Goal: Obtain resource: Obtain resource

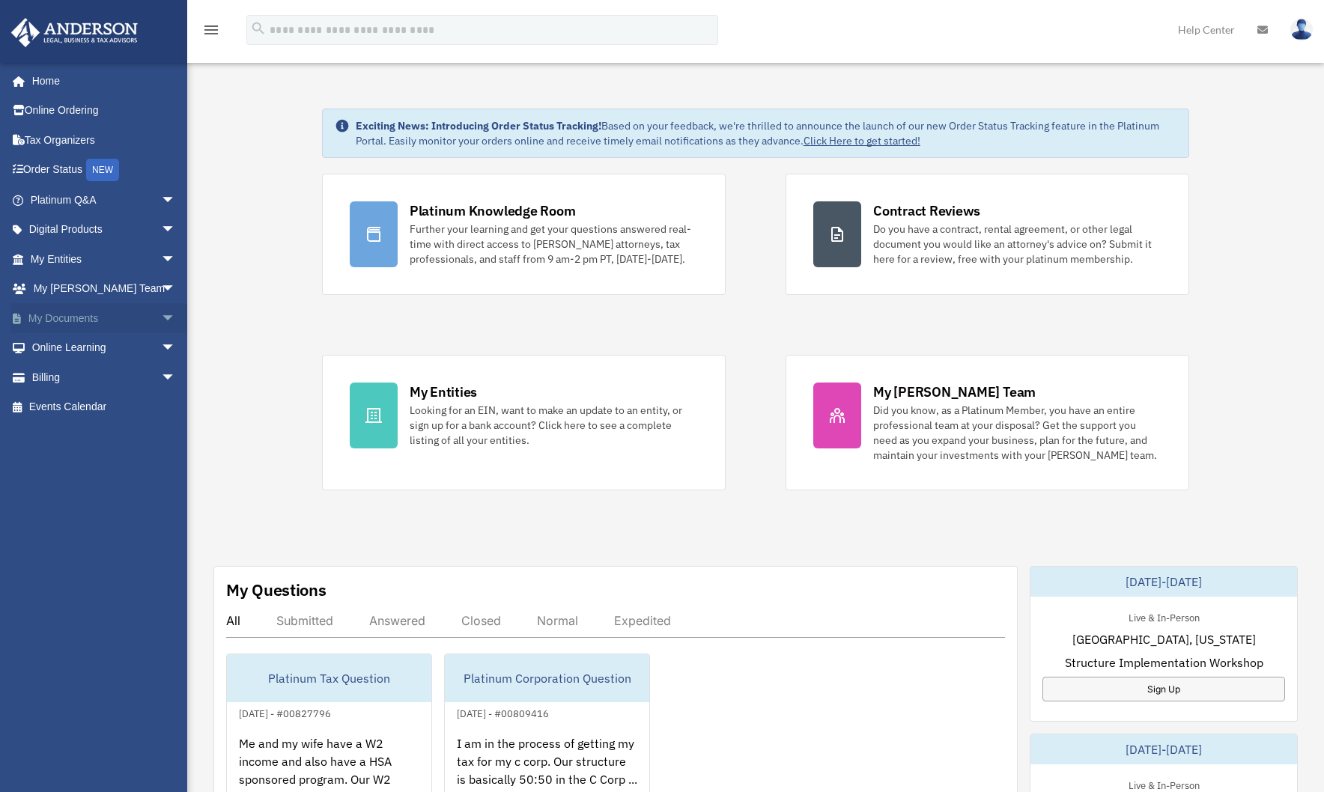
click at [161, 320] on span "arrow_drop_down" at bounding box center [176, 318] width 30 height 31
click at [57, 343] on link "Box" at bounding box center [109, 348] width 177 height 30
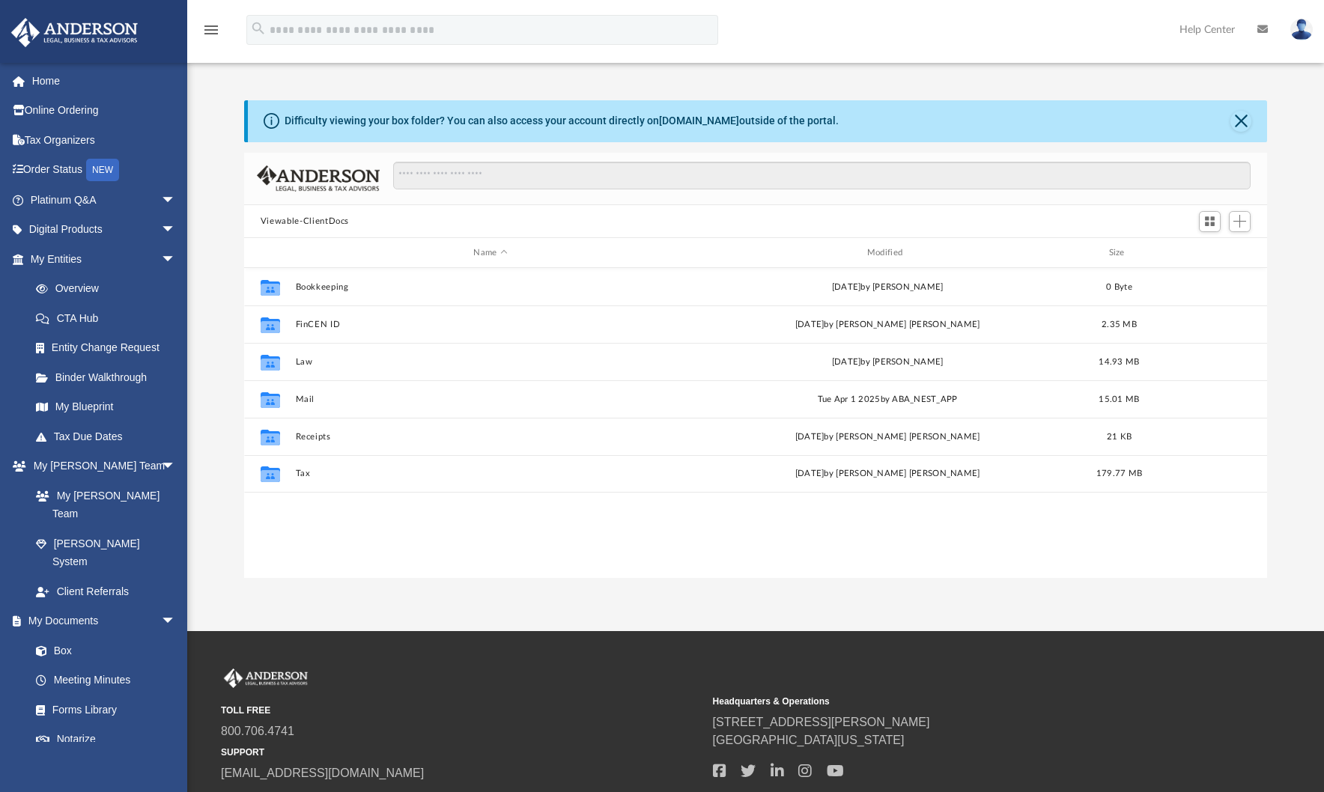
scroll to position [329, 1012]
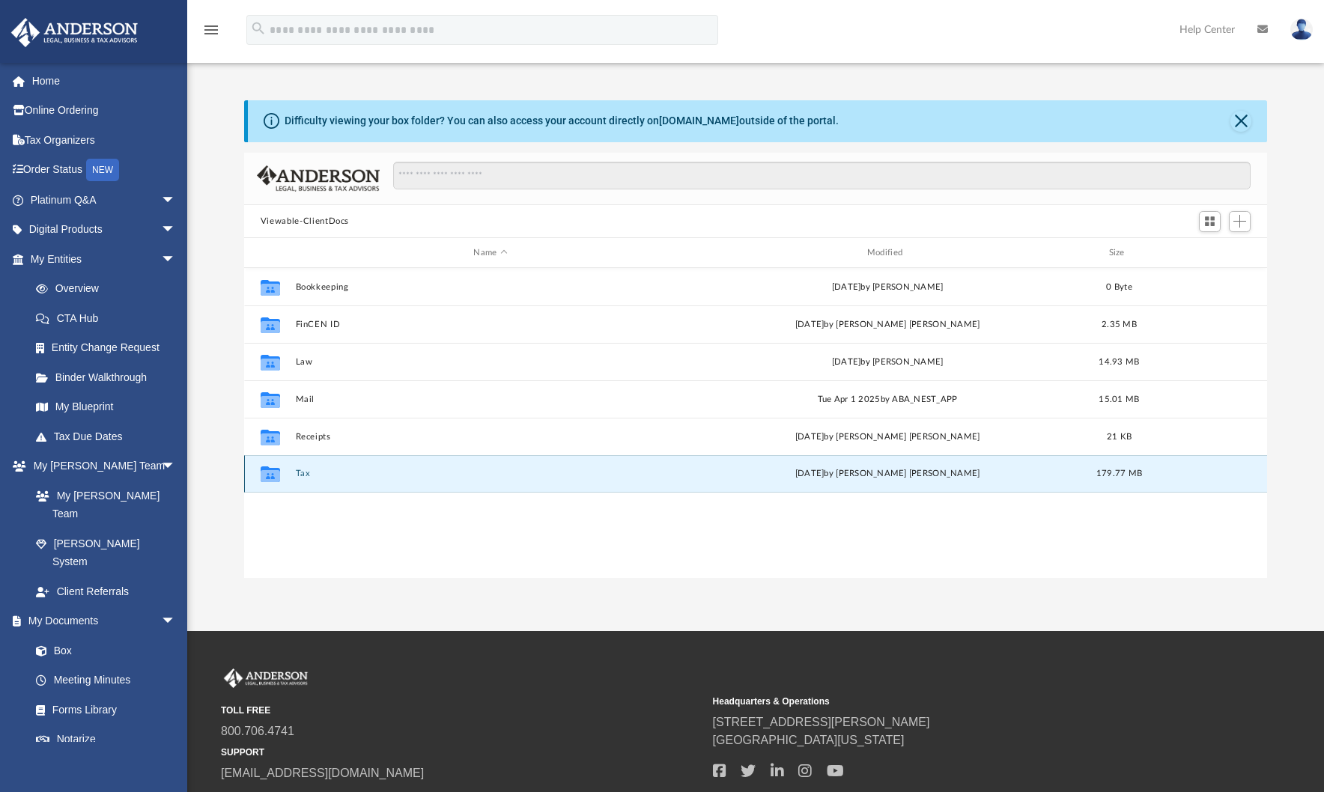
click at [300, 478] on button "Tax" at bounding box center [490, 475] width 390 height 10
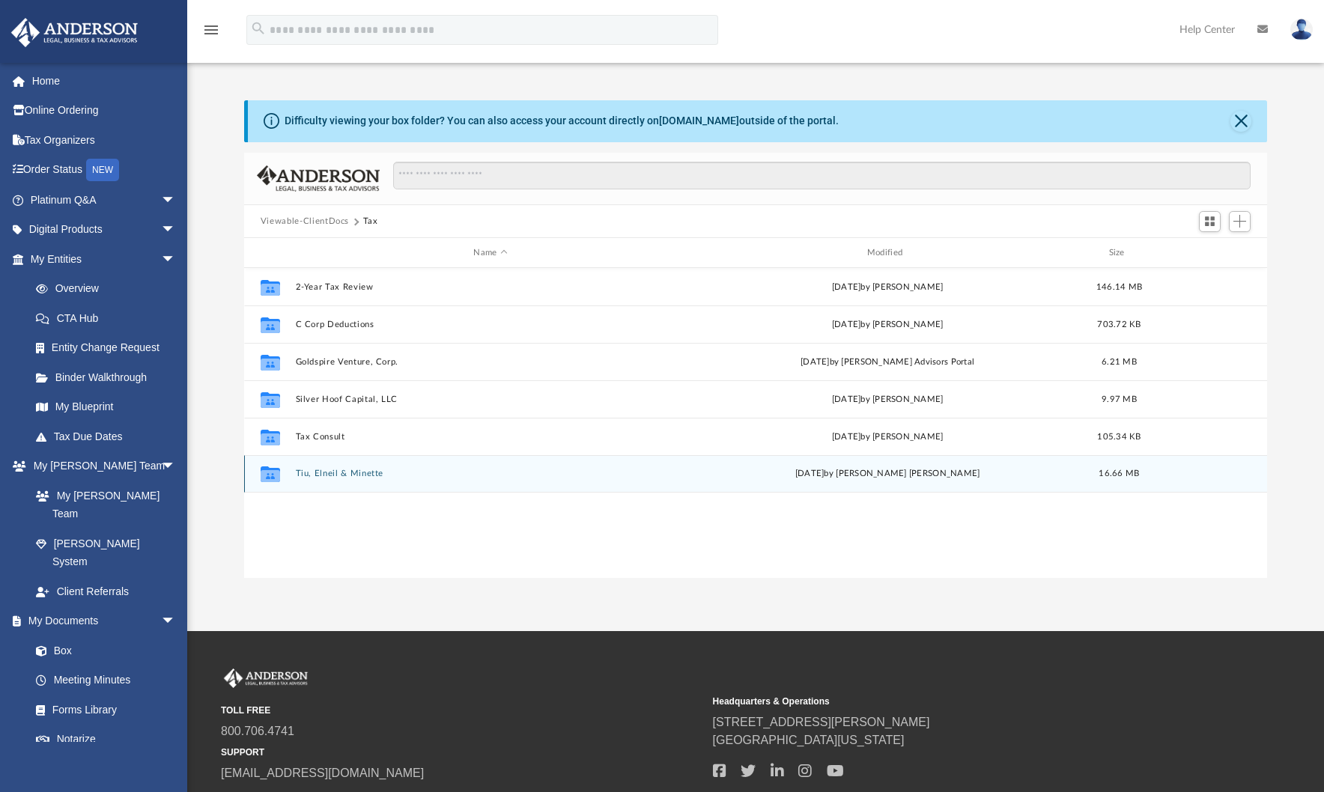
click at [332, 475] on button "Tiu, Elneil & Minette" at bounding box center [490, 475] width 390 height 10
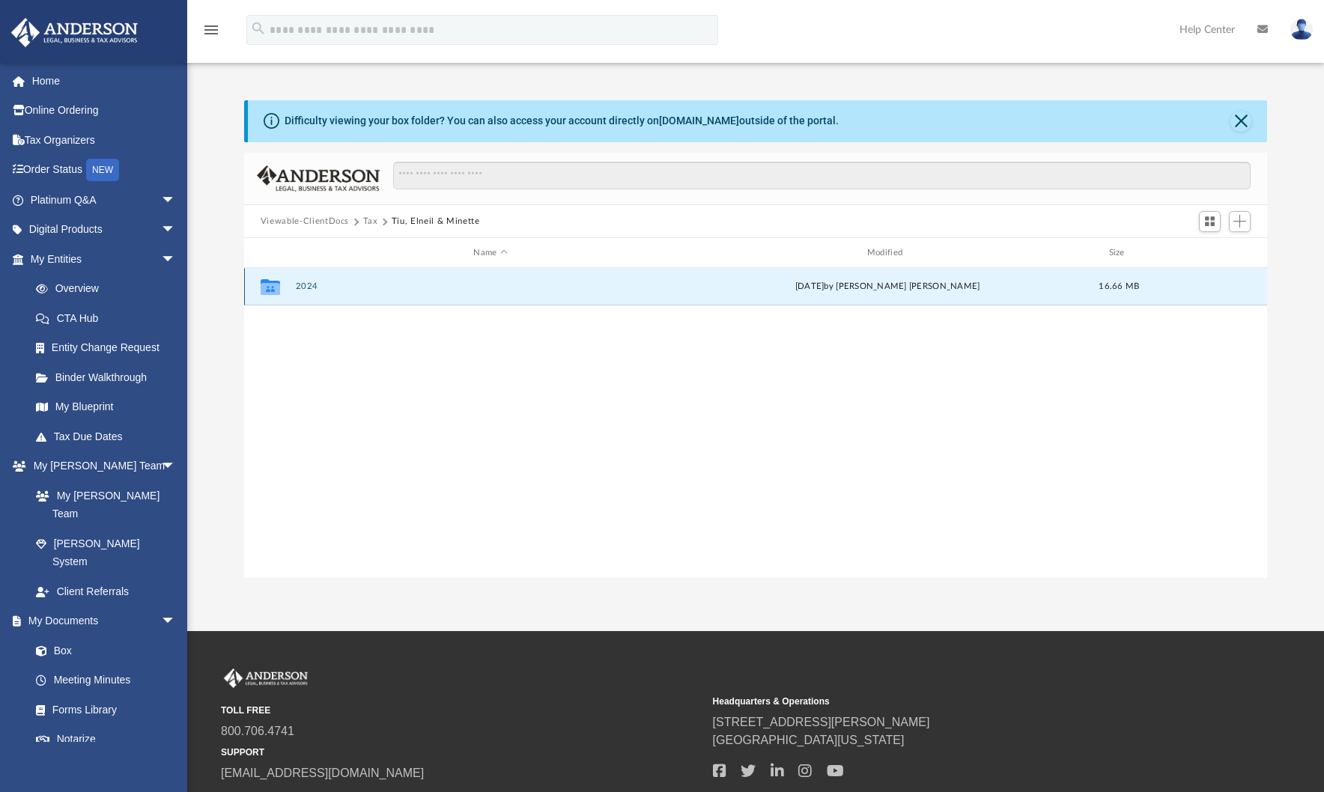
click at [315, 288] on button "2024" at bounding box center [490, 287] width 390 height 10
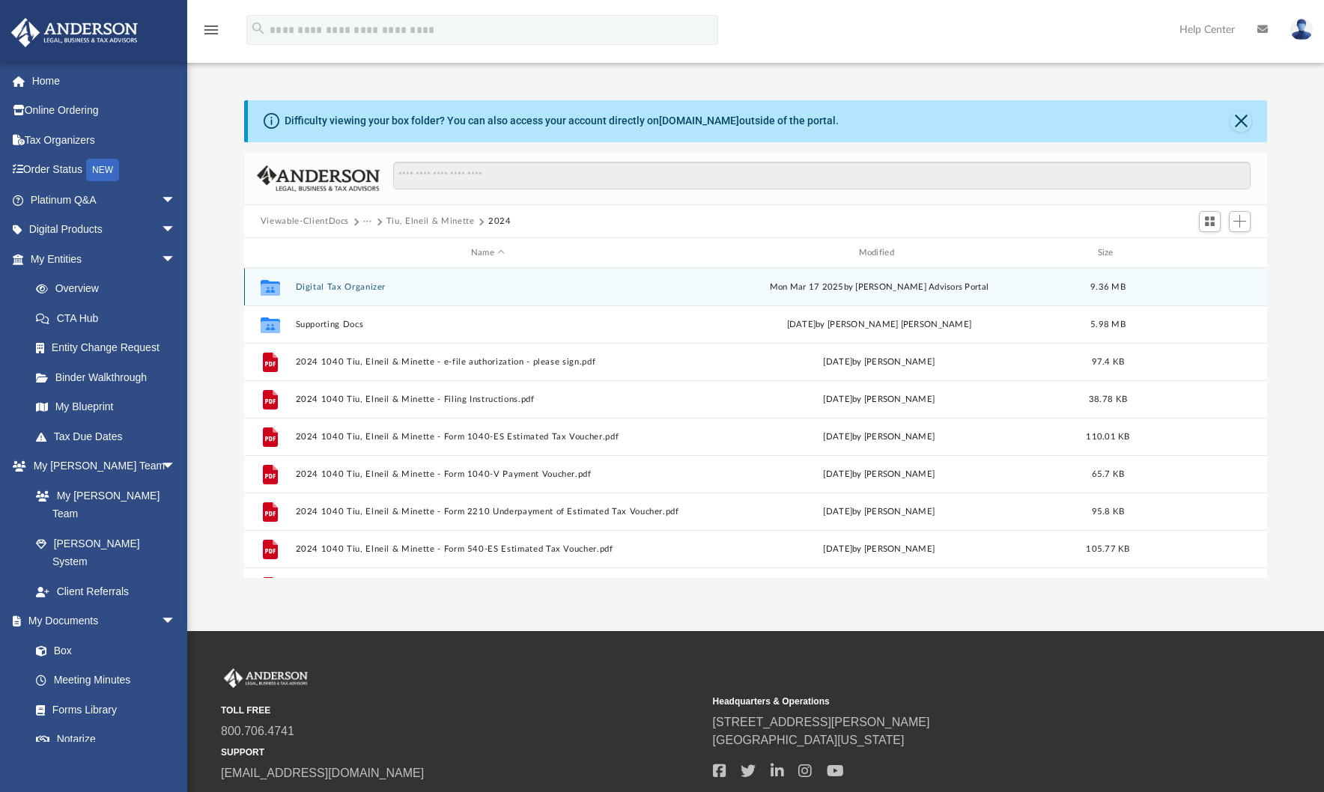
click at [356, 288] on button "Digital Tax Organizer" at bounding box center [487, 287] width 385 height 10
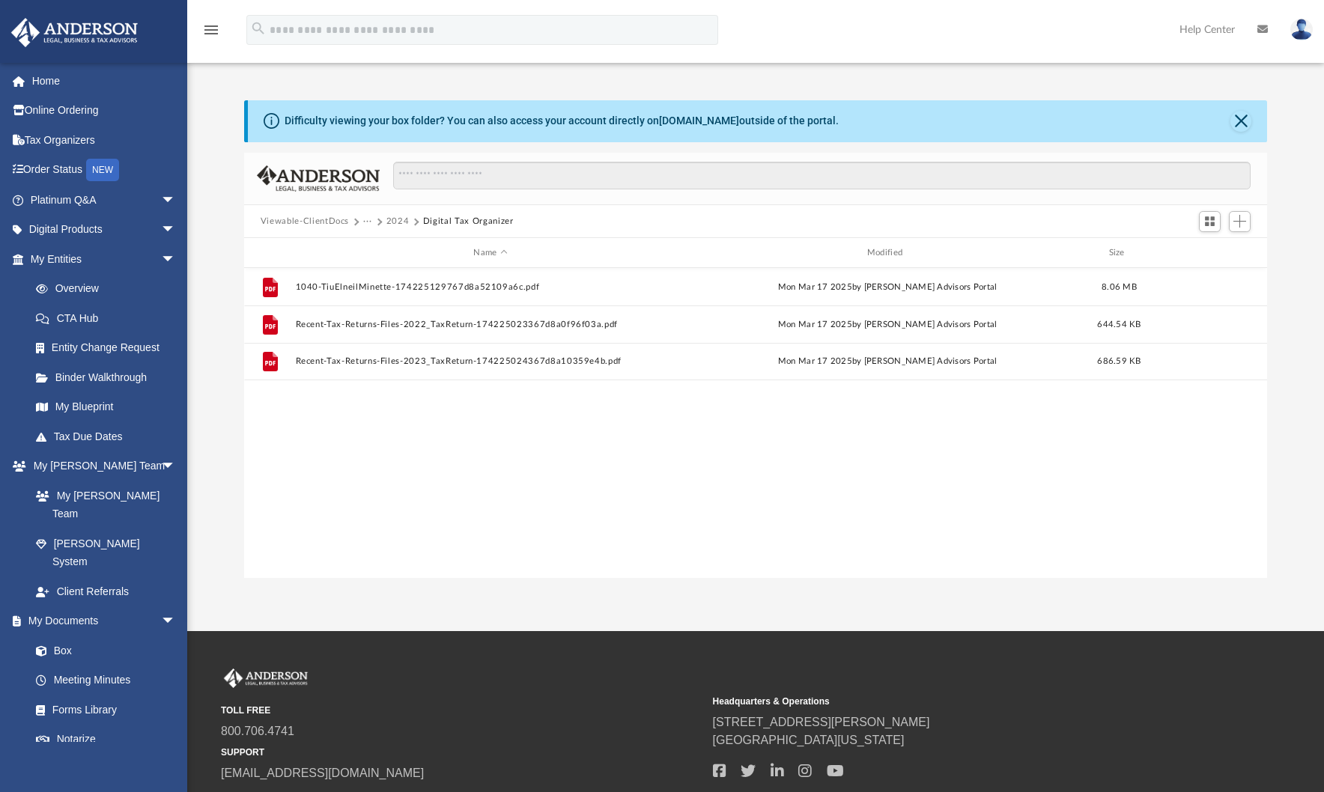
click at [271, 222] on button "Viewable-ClientDocs" at bounding box center [305, 221] width 88 height 13
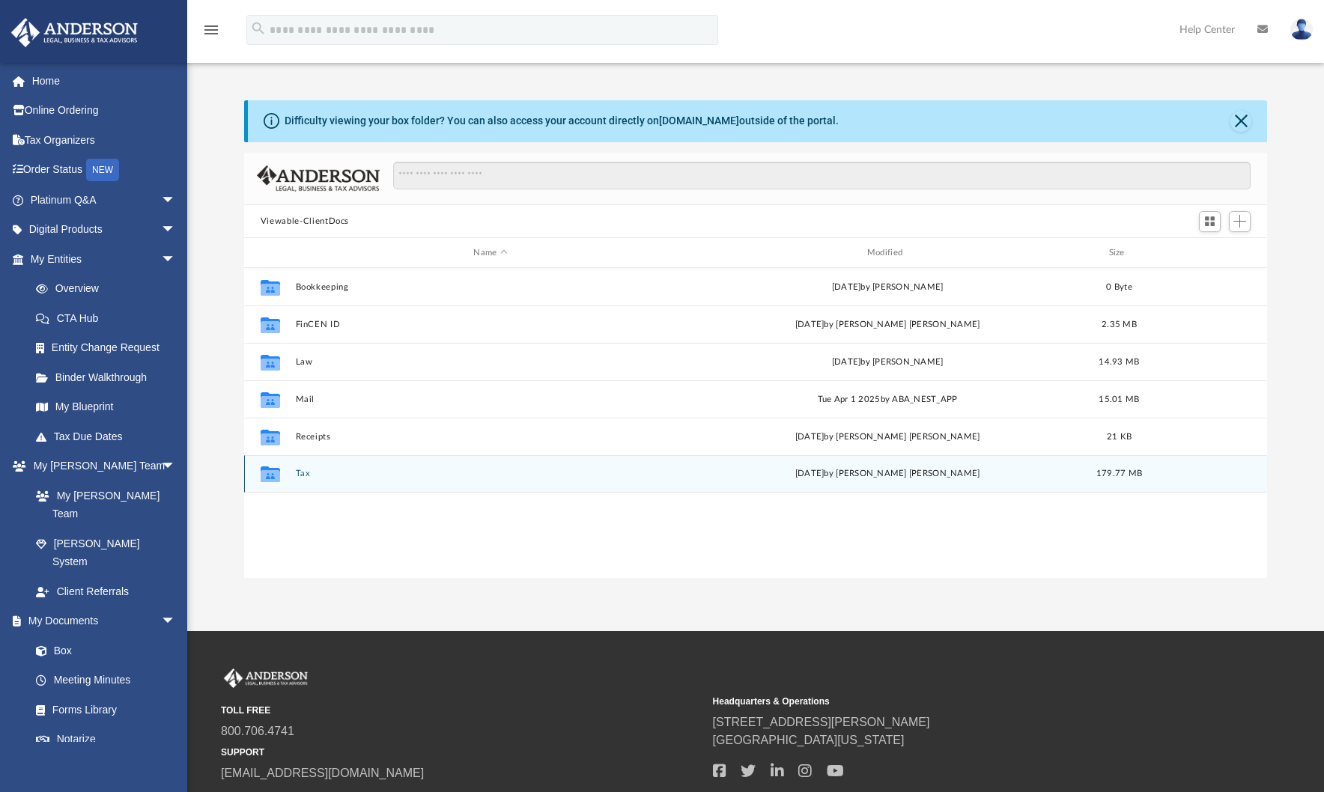
click at [306, 475] on button "Tax" at bounding box center [490, 475] width 390 height 10
click at [359, 476] on button "Tiu, Elneil & Minette" at bounding box center [490, 475] width 390 height 10
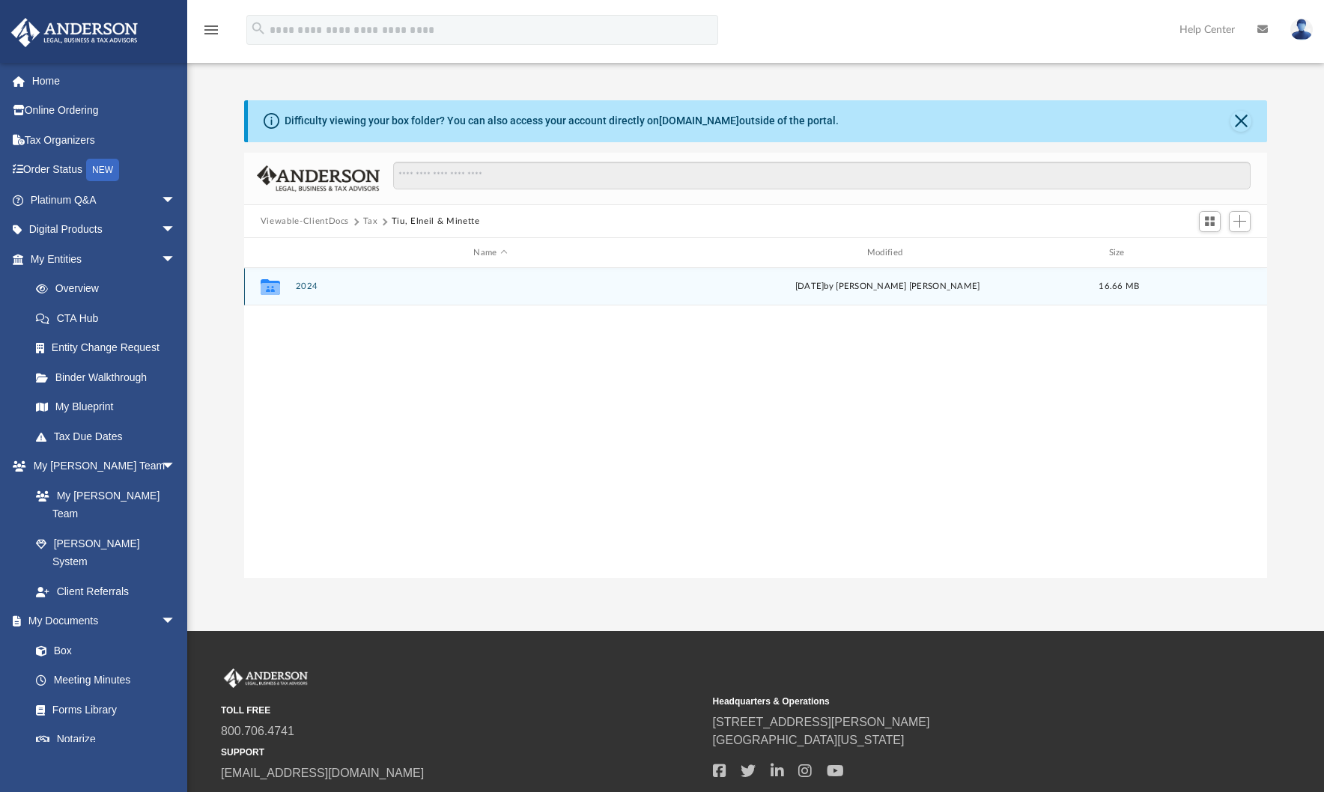
click at [306, 290] on button "2024" at bounding box center [490, 287] width 390 height 10
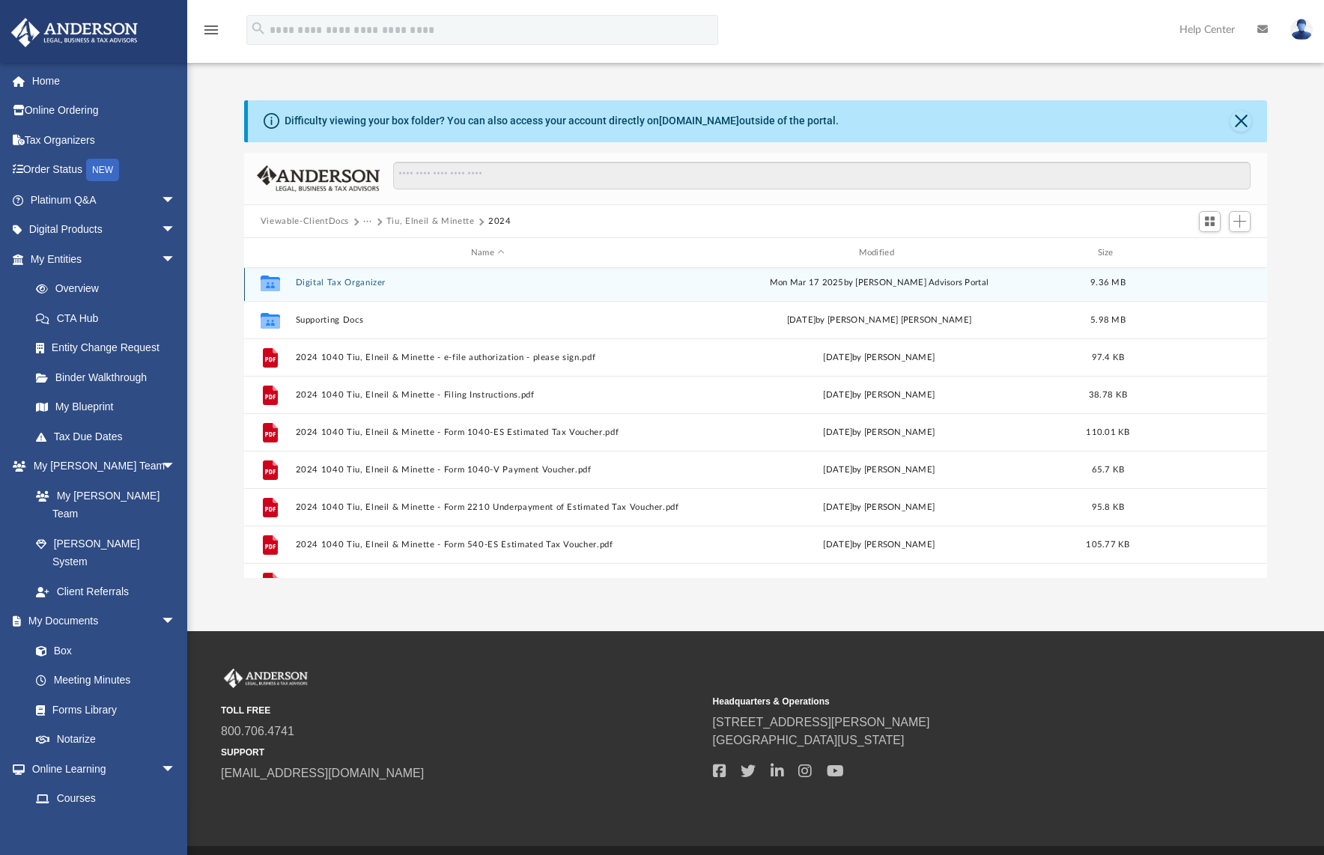
scroll to position [0, 0]
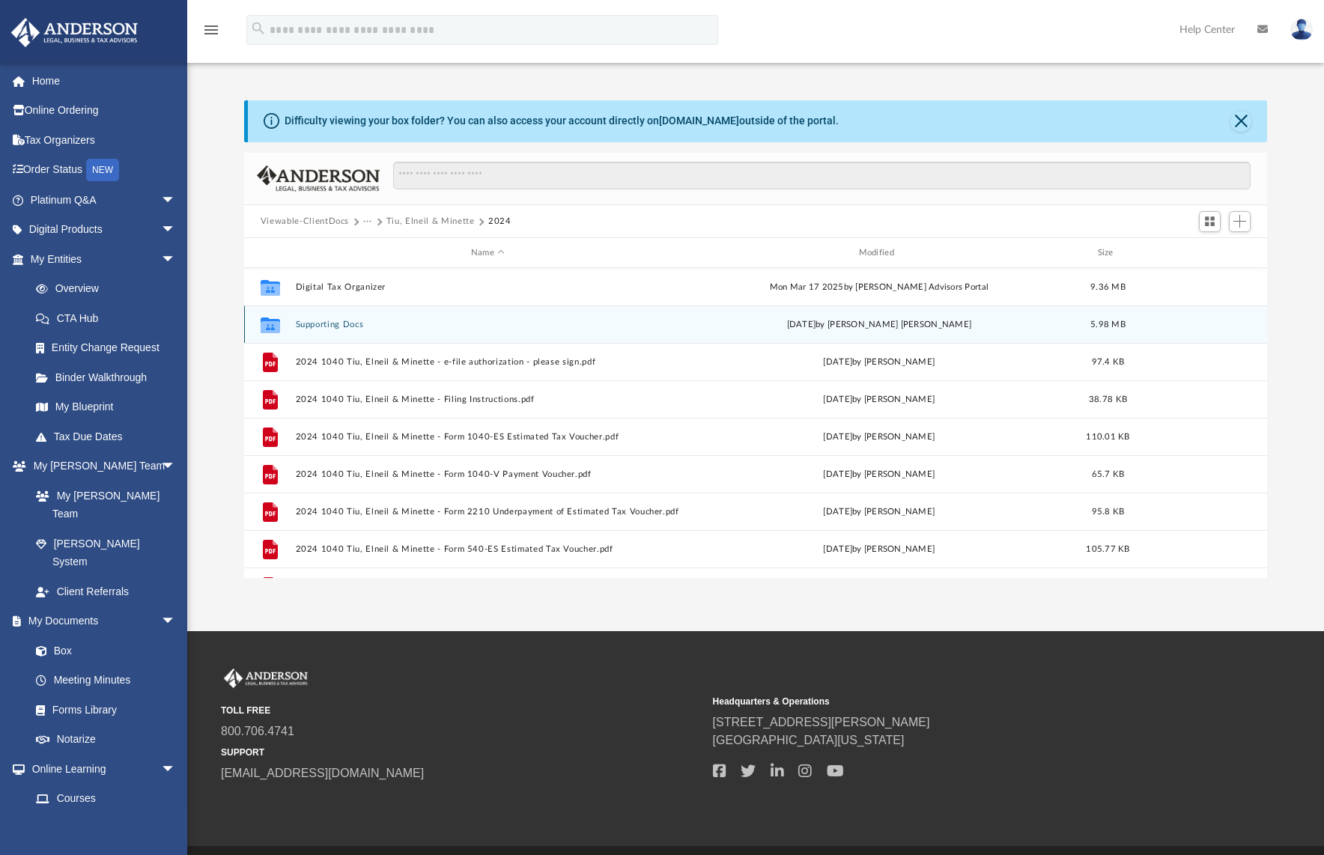
click at [348, 326] on button "Supporting Docs" at bounding box center [487, 325] width 385 height 10
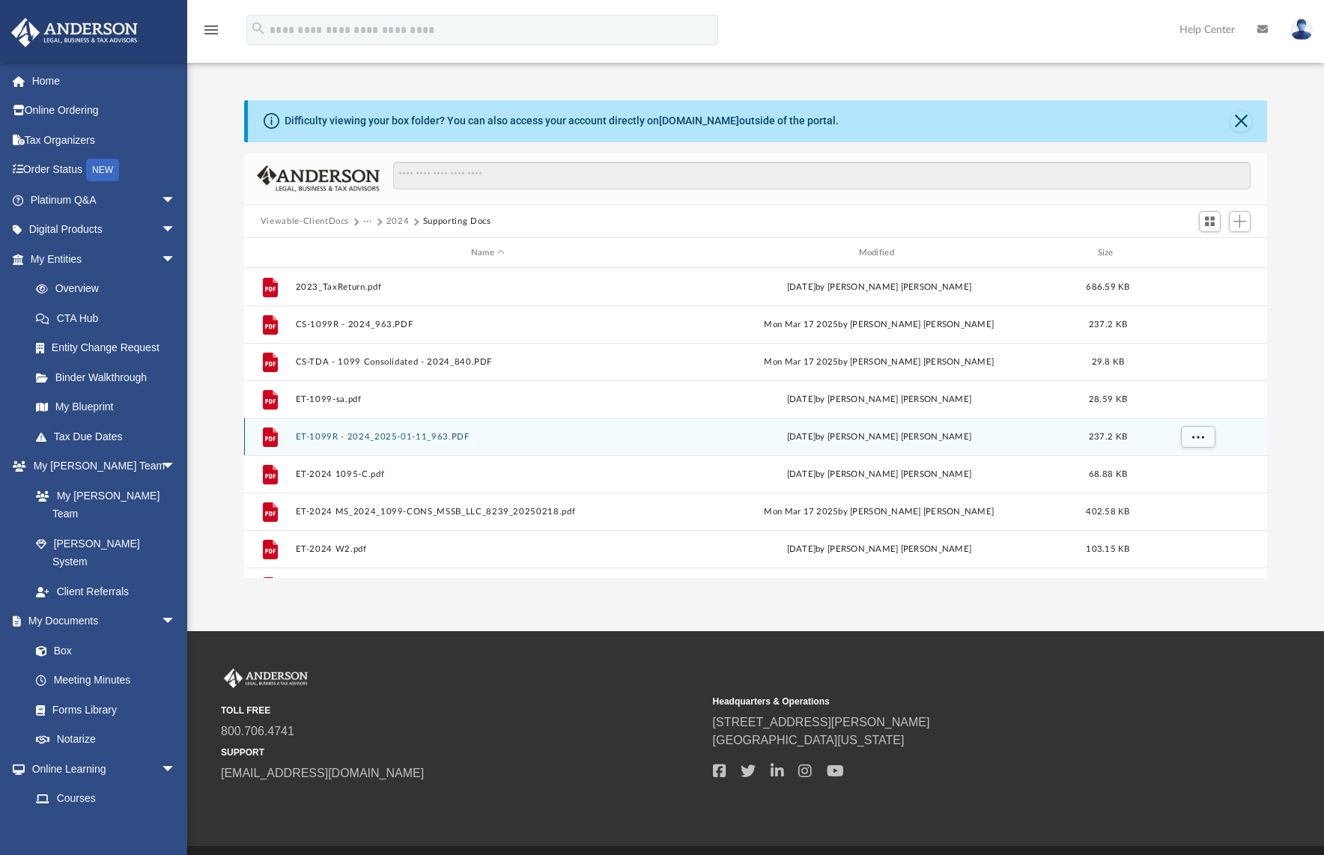
click at [425, 440] on button "ET-1099R - 2024_2025-01-11_963.PDF" at bounding box center [487, 437] width 385 height 10
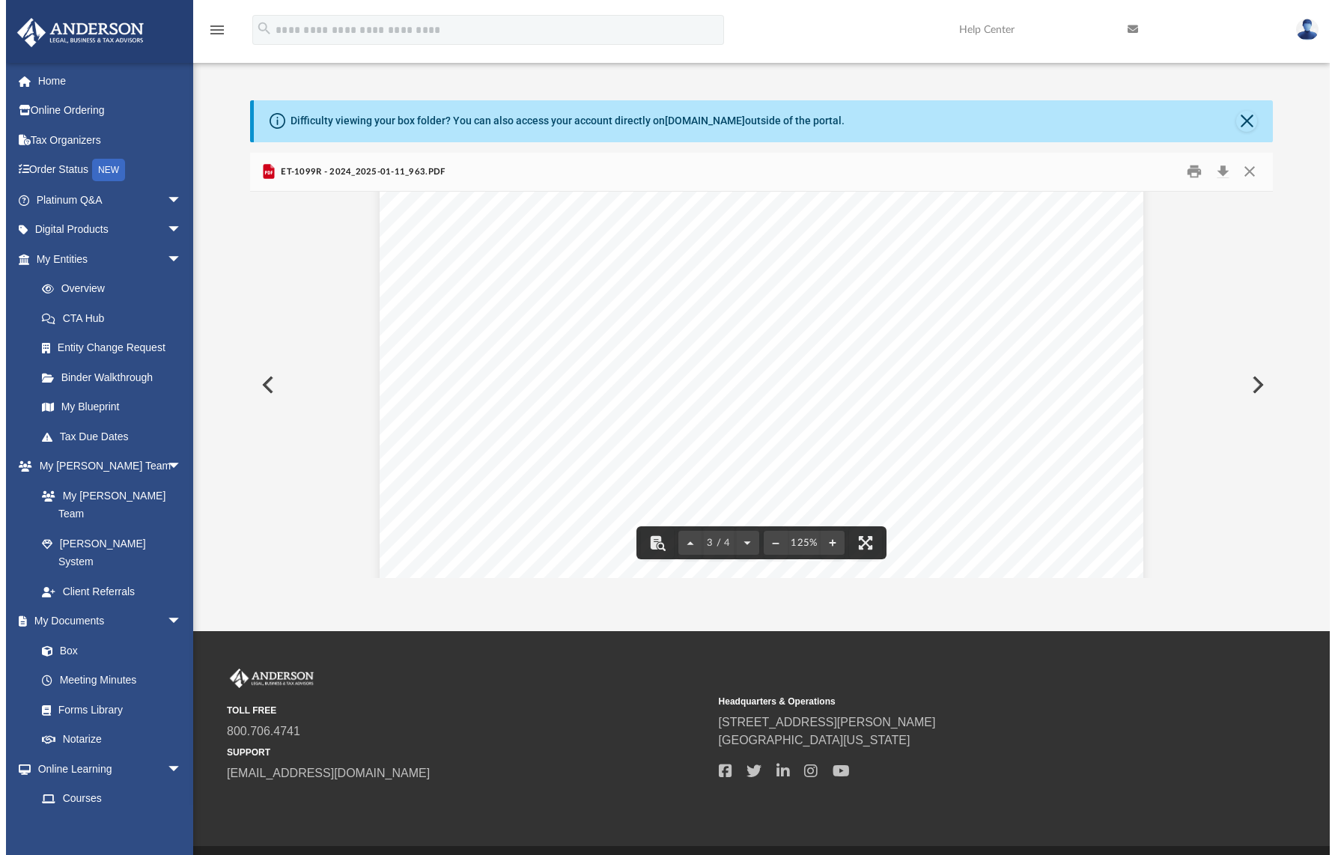
scroll to position [2619, 0]
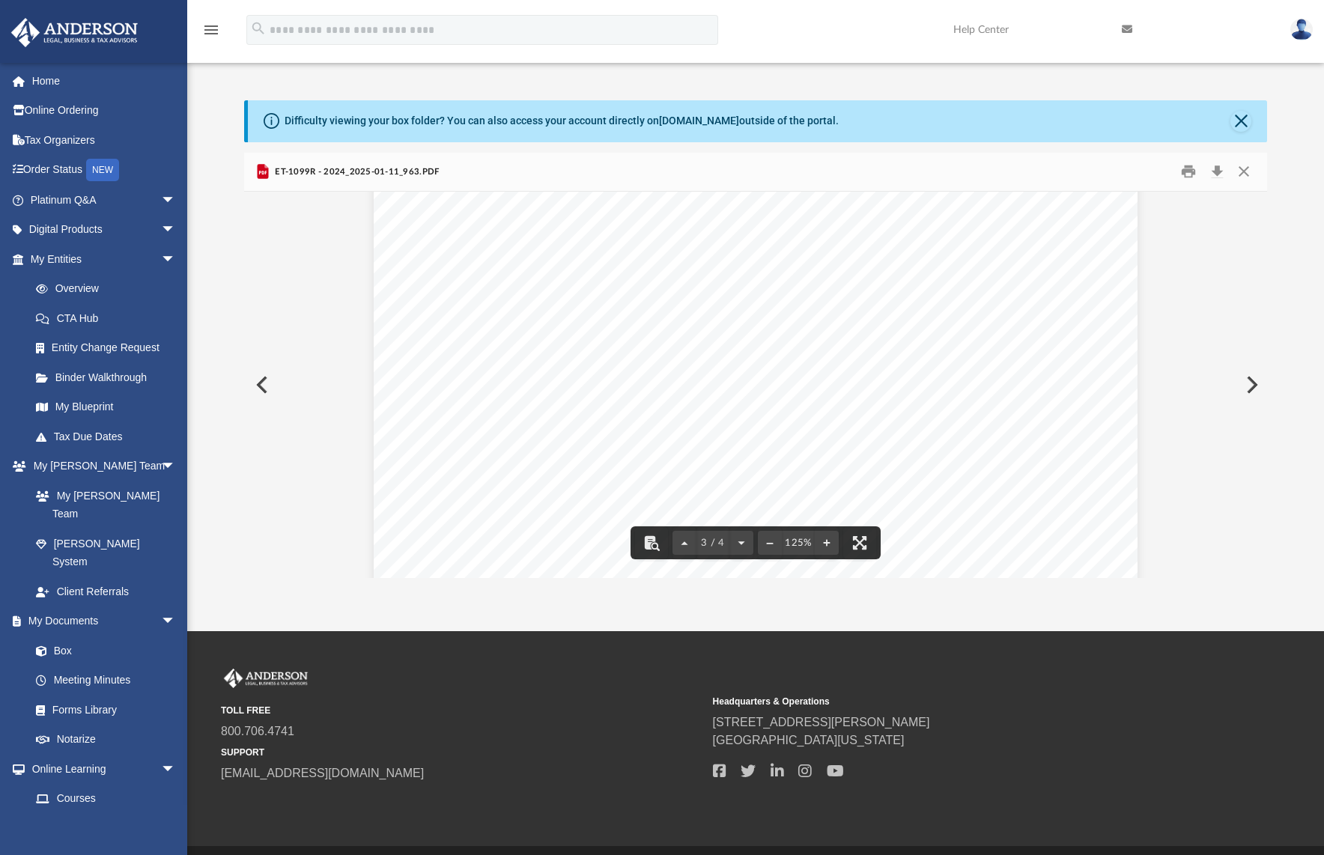
click at [1250, 114] on div "Difficulty viewing your box folder? You can also access your account directly o…" at bounding box center [757, 121] width 1019 height 42
click at [1244, 118] on button "Close" at bounding box center [1240, 121] width 21 height 21
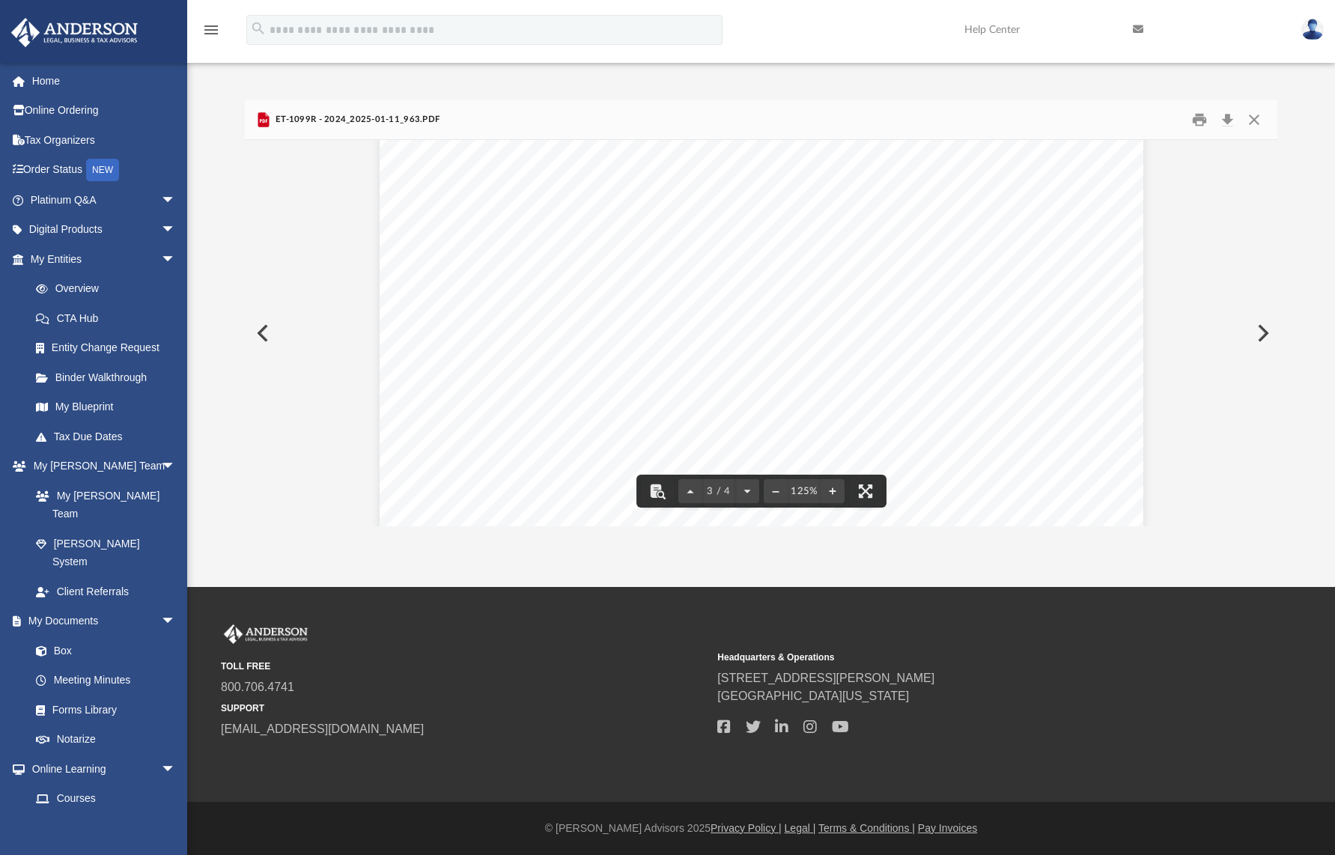
scroll to position [2022, 0]
click at [1250, 116] on button "Close" at bounding box center [1254, 120] width 27 height 23
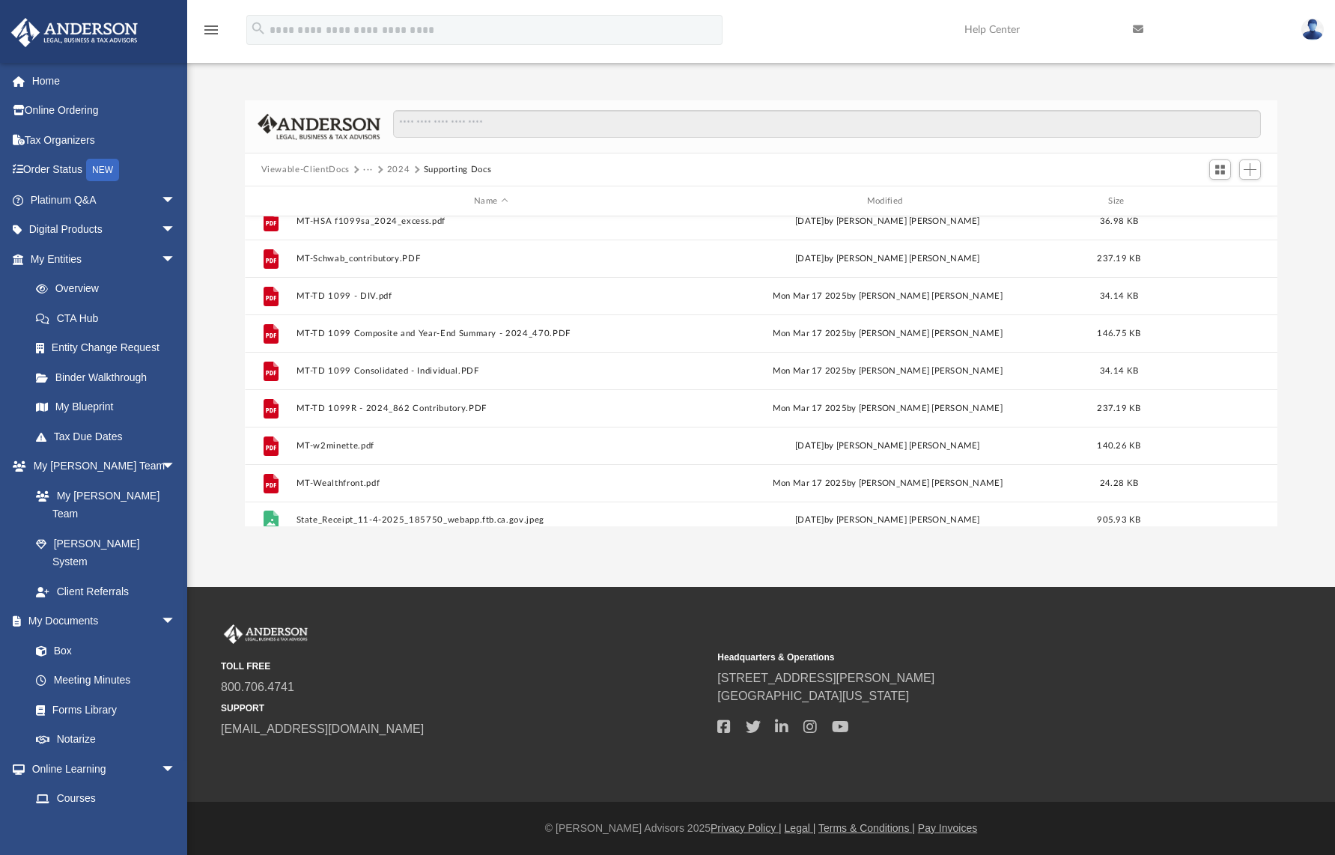
scroll to position [963, 0]
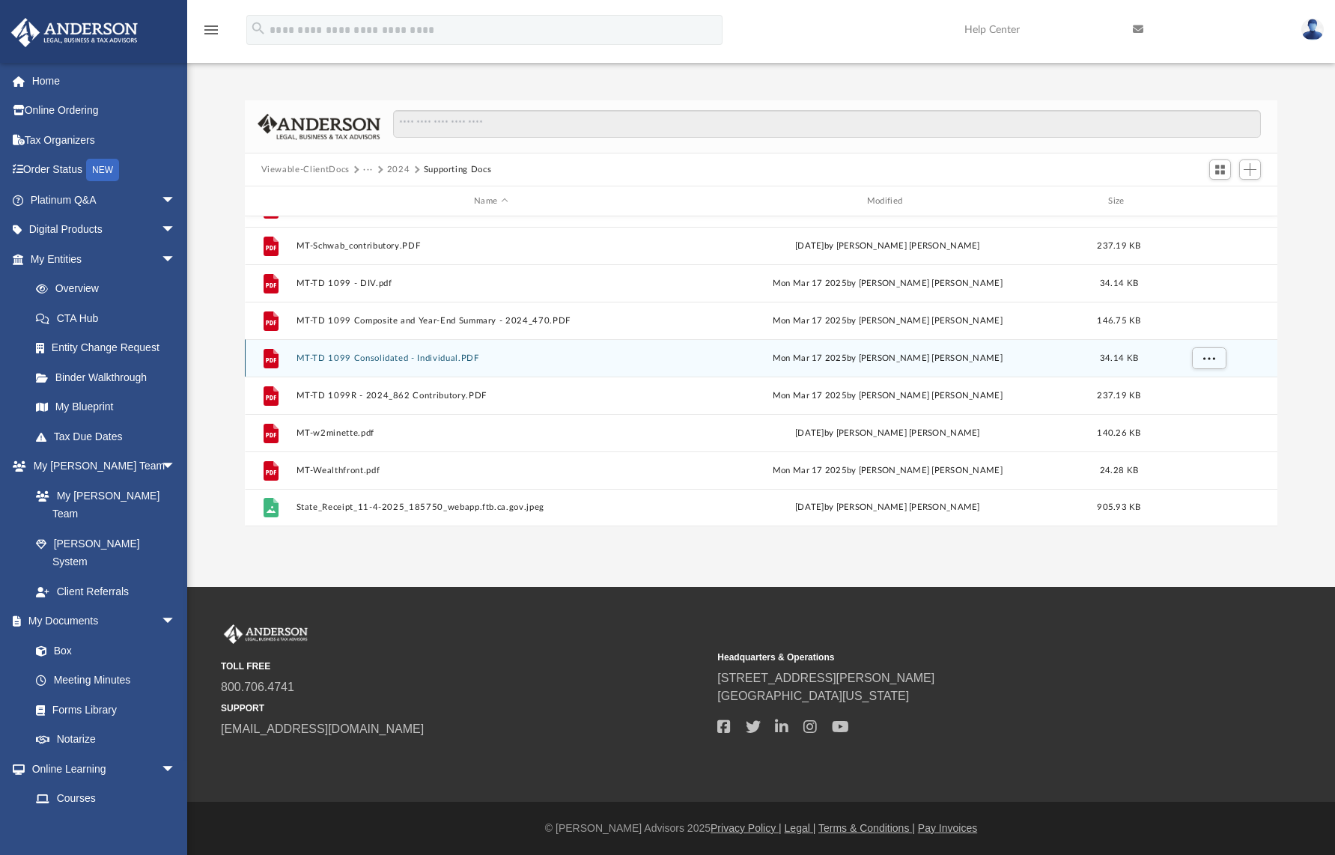
click at [452, 354] on button "MT-TD 1099 Consolidated - Individual.PDF" at bounding box center [491, 358] width 390 height 10
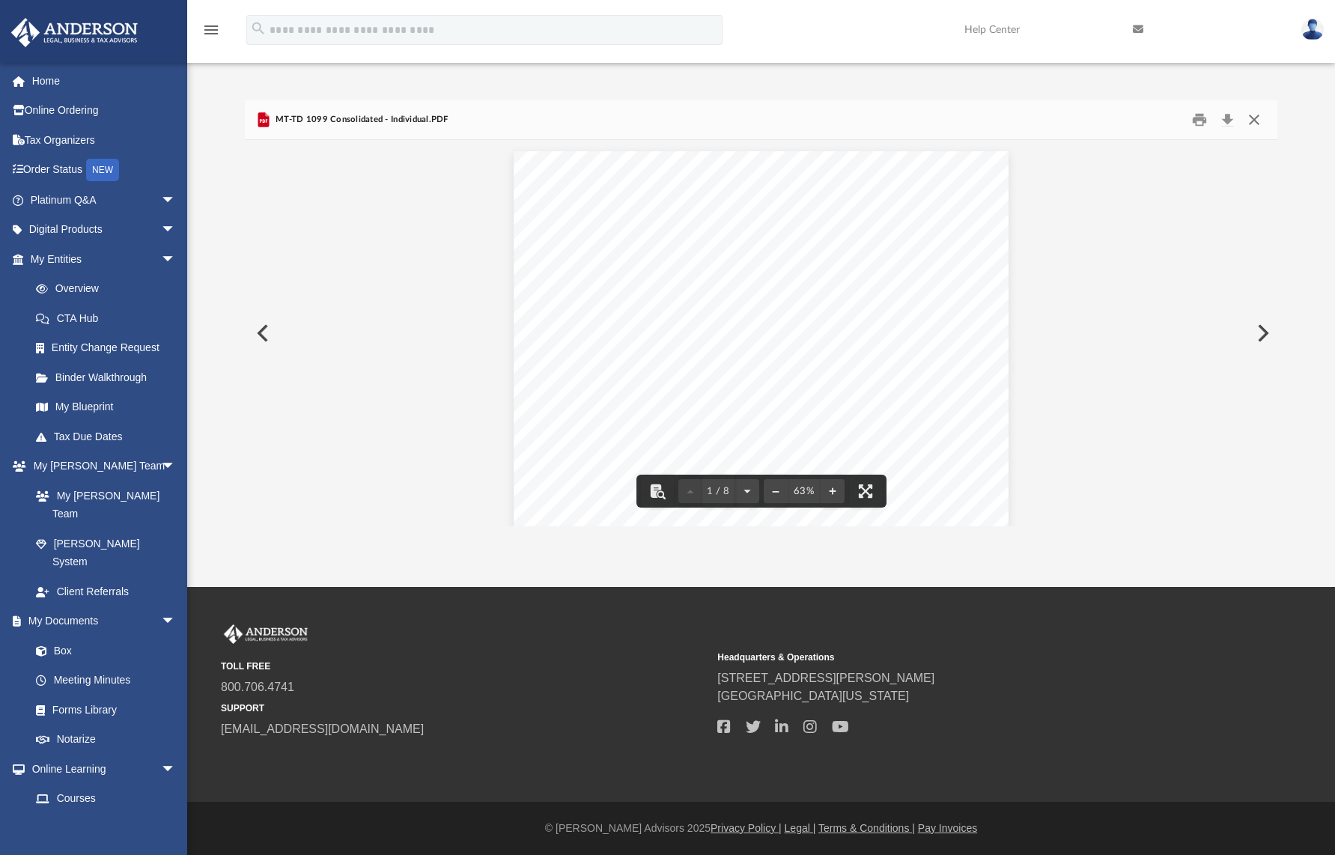
click at [1252, 119] on button "Close" at bounding box center [1254, 120] width 27 height 23
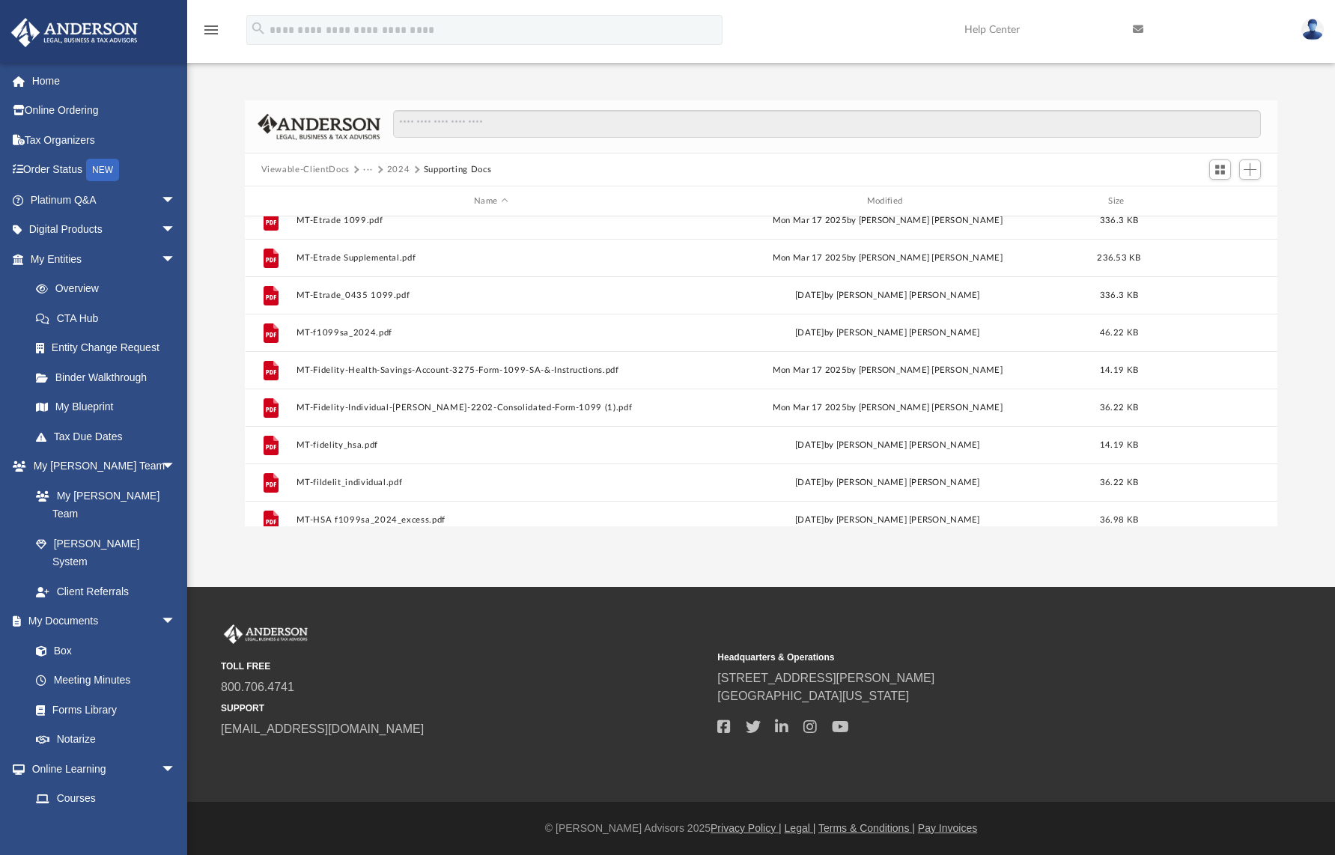
scroll to position [650, 0]
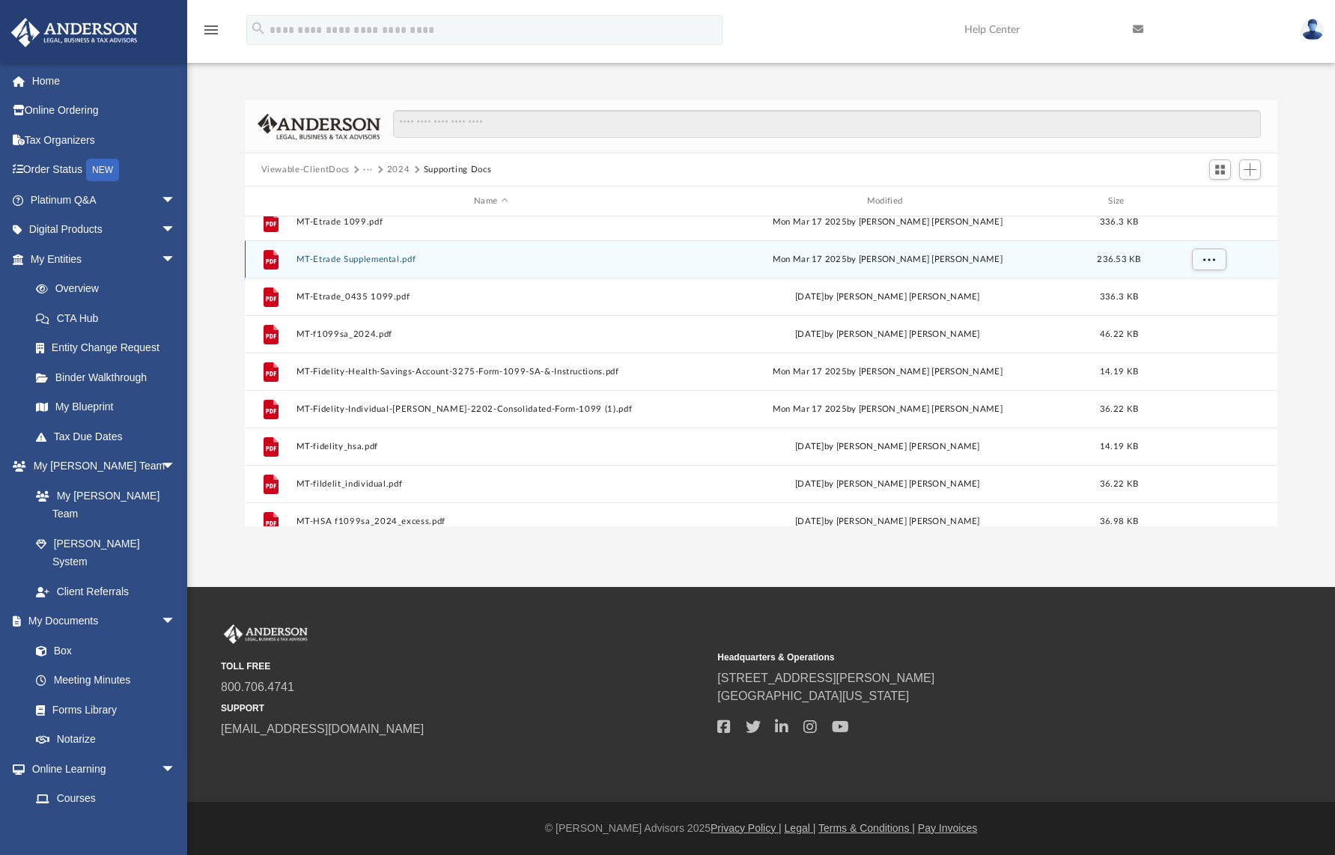
click at [368, 262] on button "MT-Etrade Supplemental.pdf" at bounding box center [491, 260] width 390 height 10
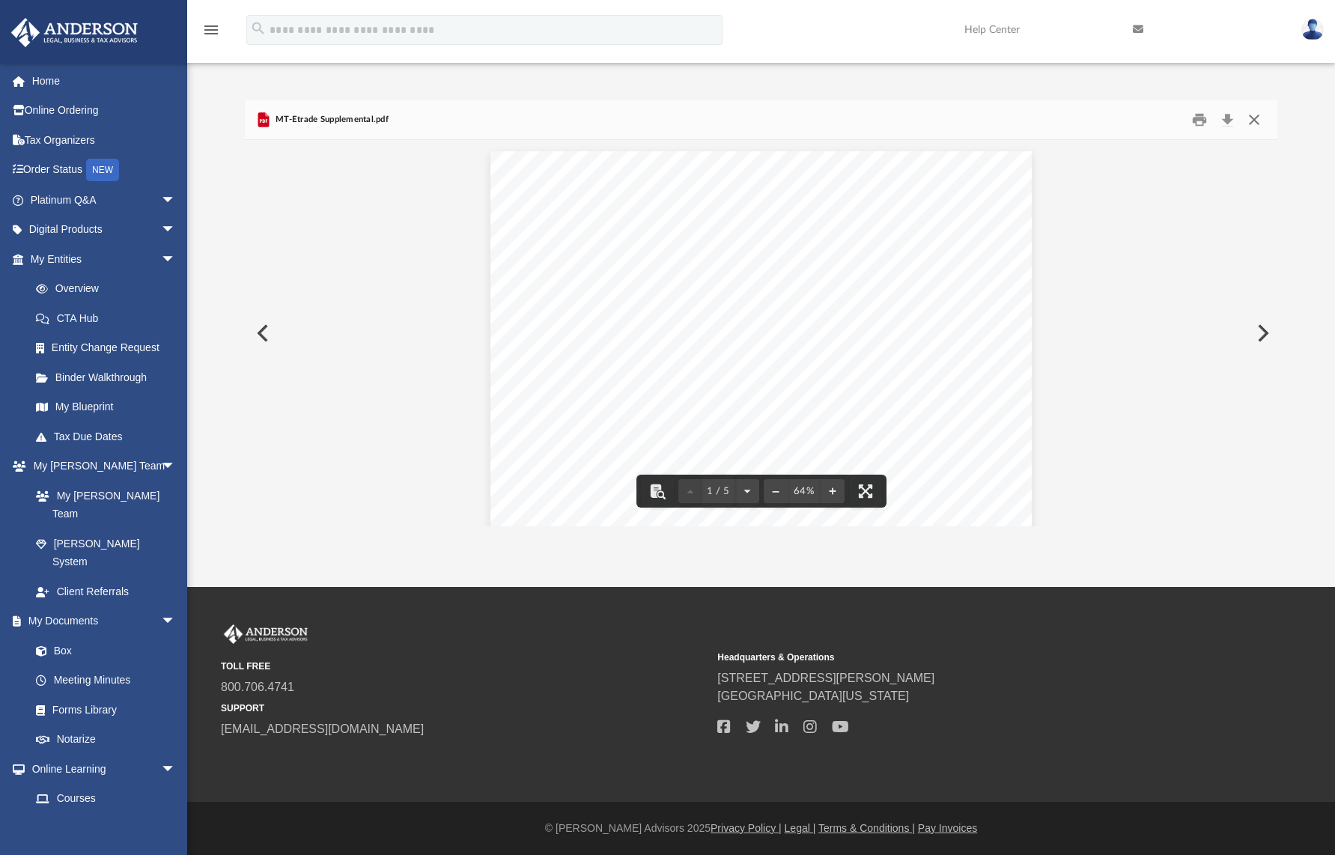
click at [1257, 121] on button "Close" at bounding box center [1254, 120] width 27 height 23
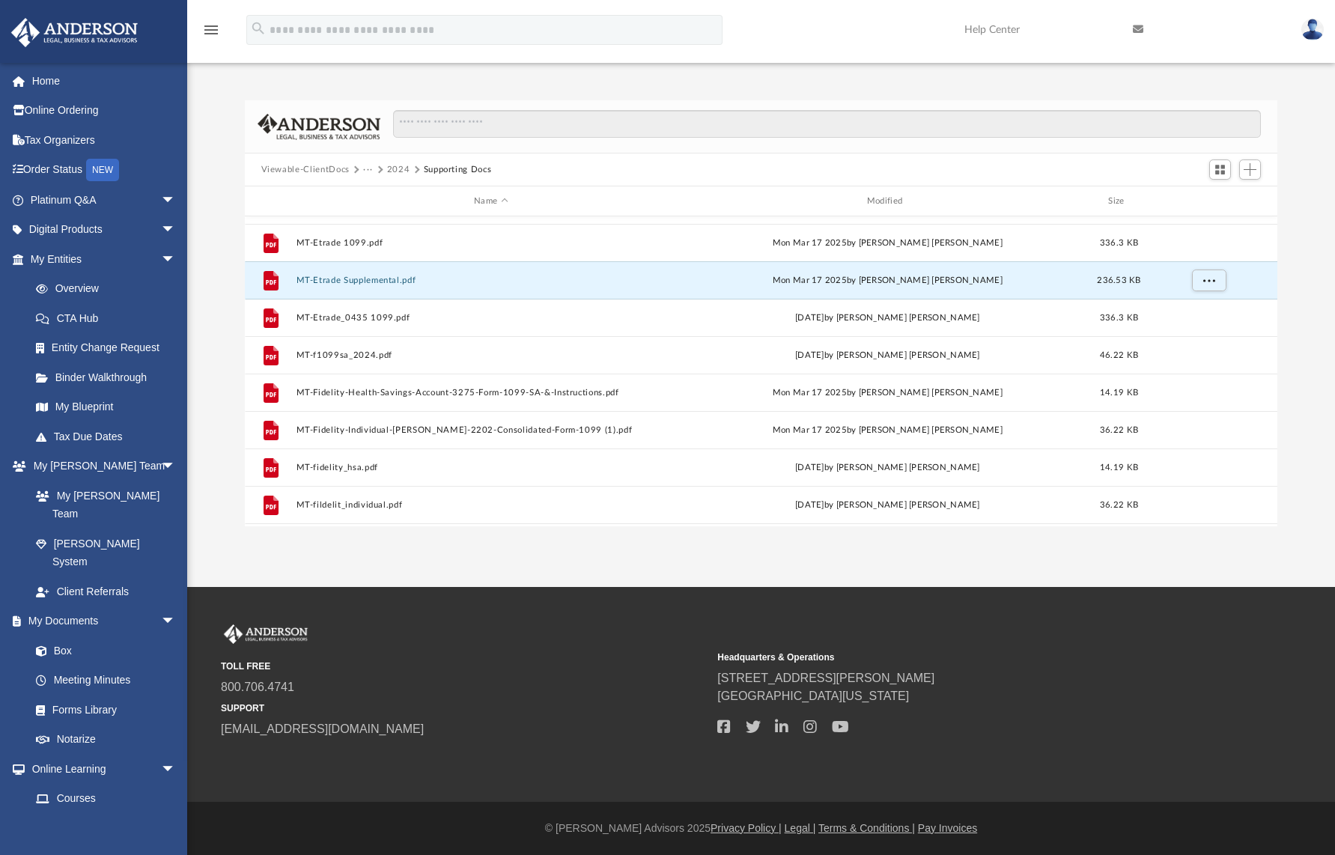
scroll to position [622, 0]
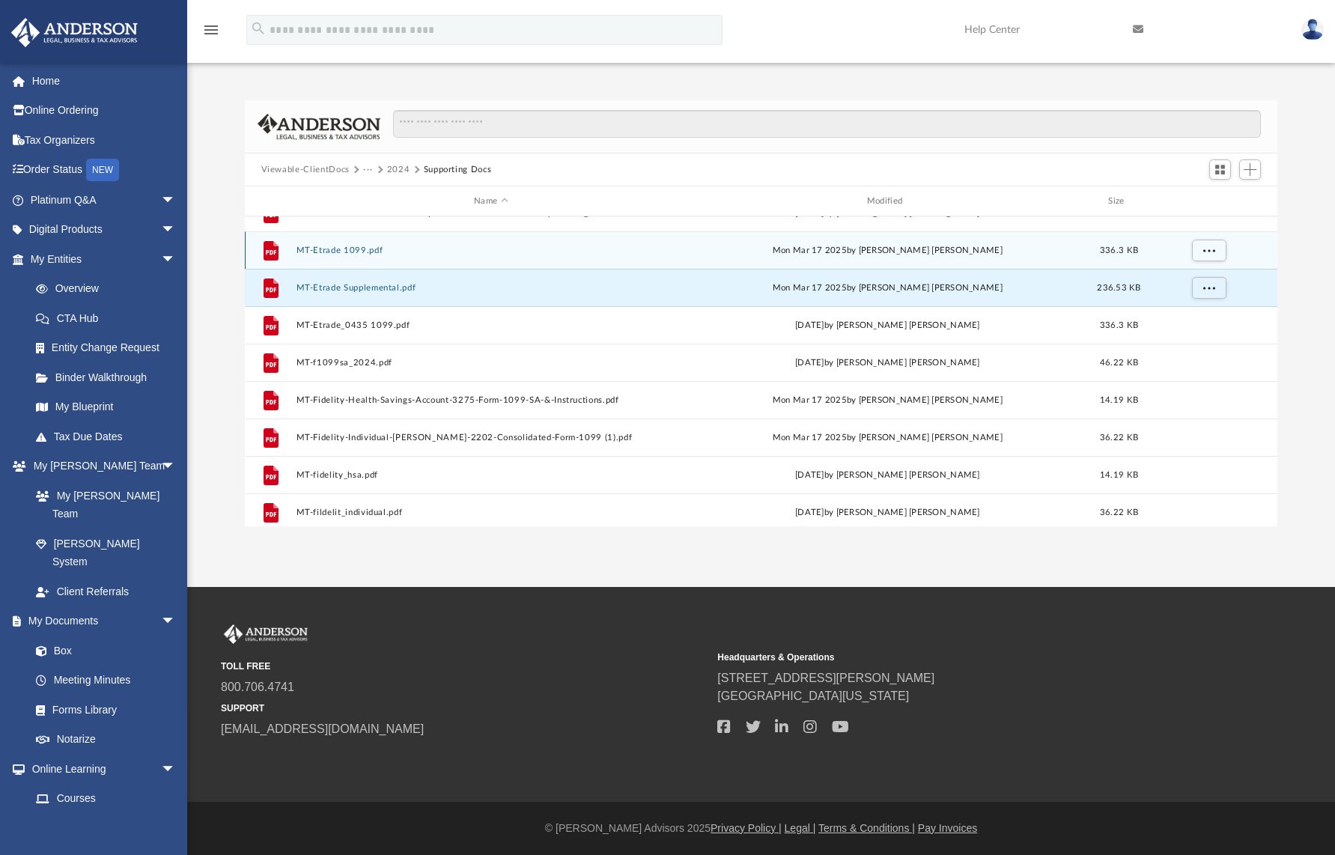
click at [357, 253] on button "MT-Etrade 1099.pdf" at bounding box center [491, 251] width 390 height 10
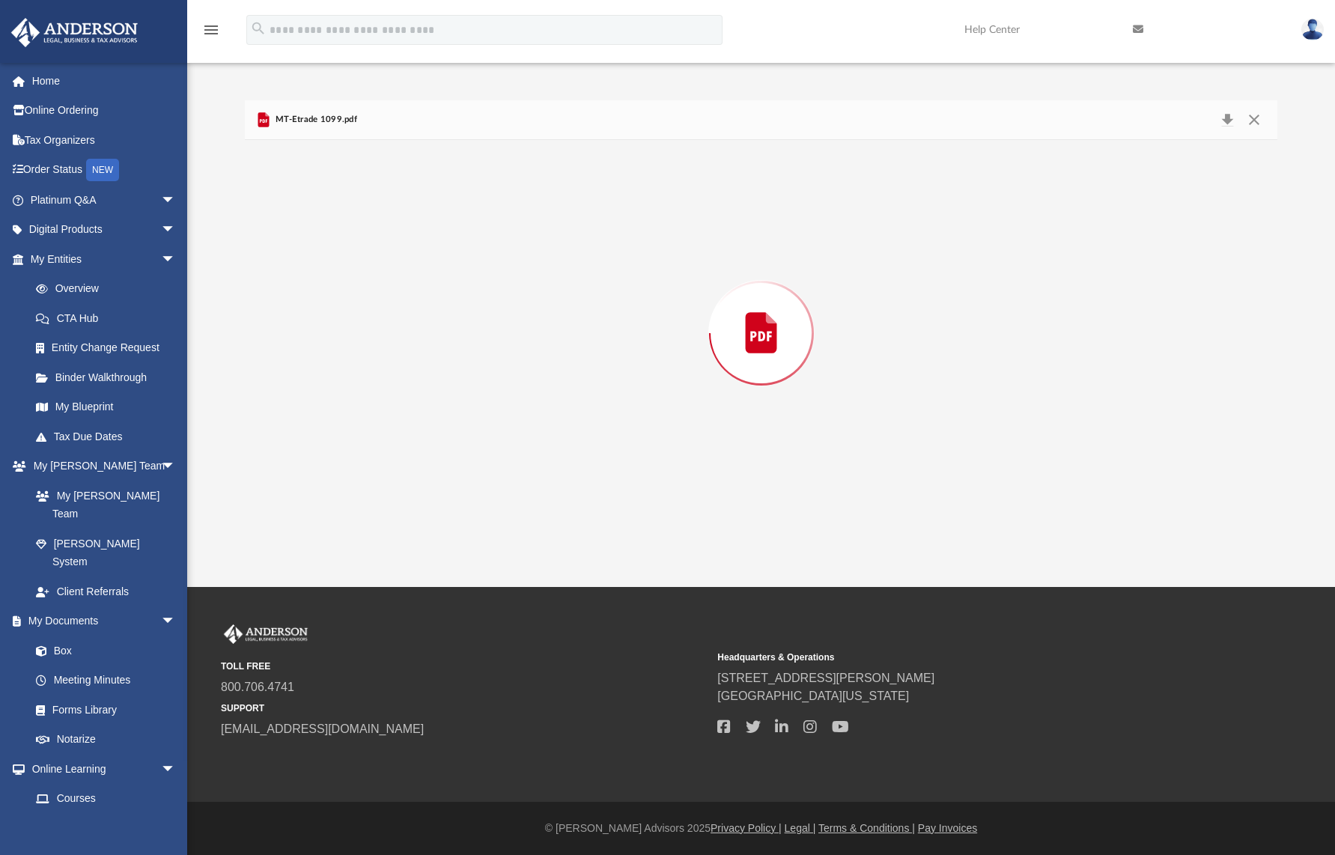
click at [357, 253] on div "Preview" at bounding box center [761, 333] width 1033 height 386
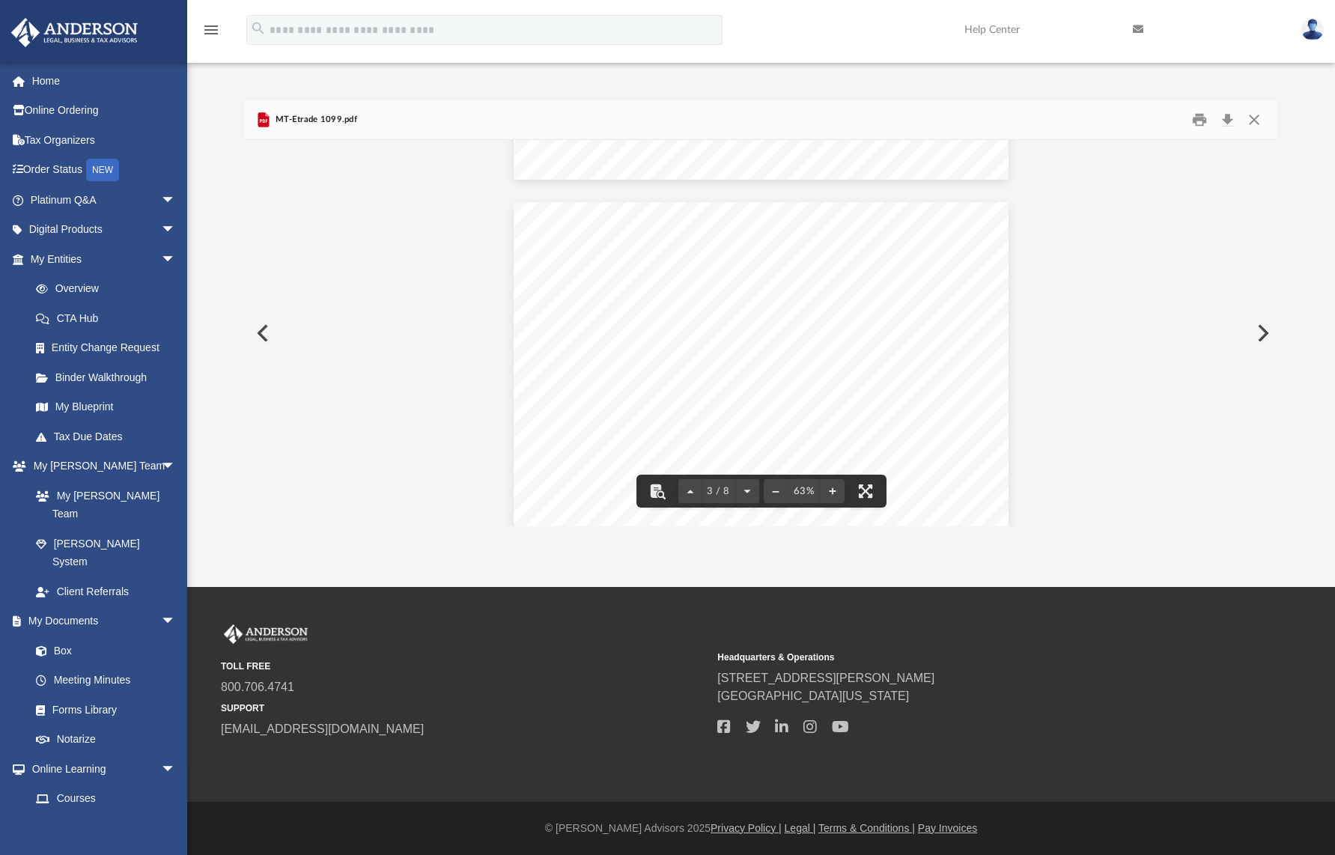
scroll to position [798, 0]
click at [1254, 121] on button "Close" at bounding box center [1254, 120] width 27 height 23
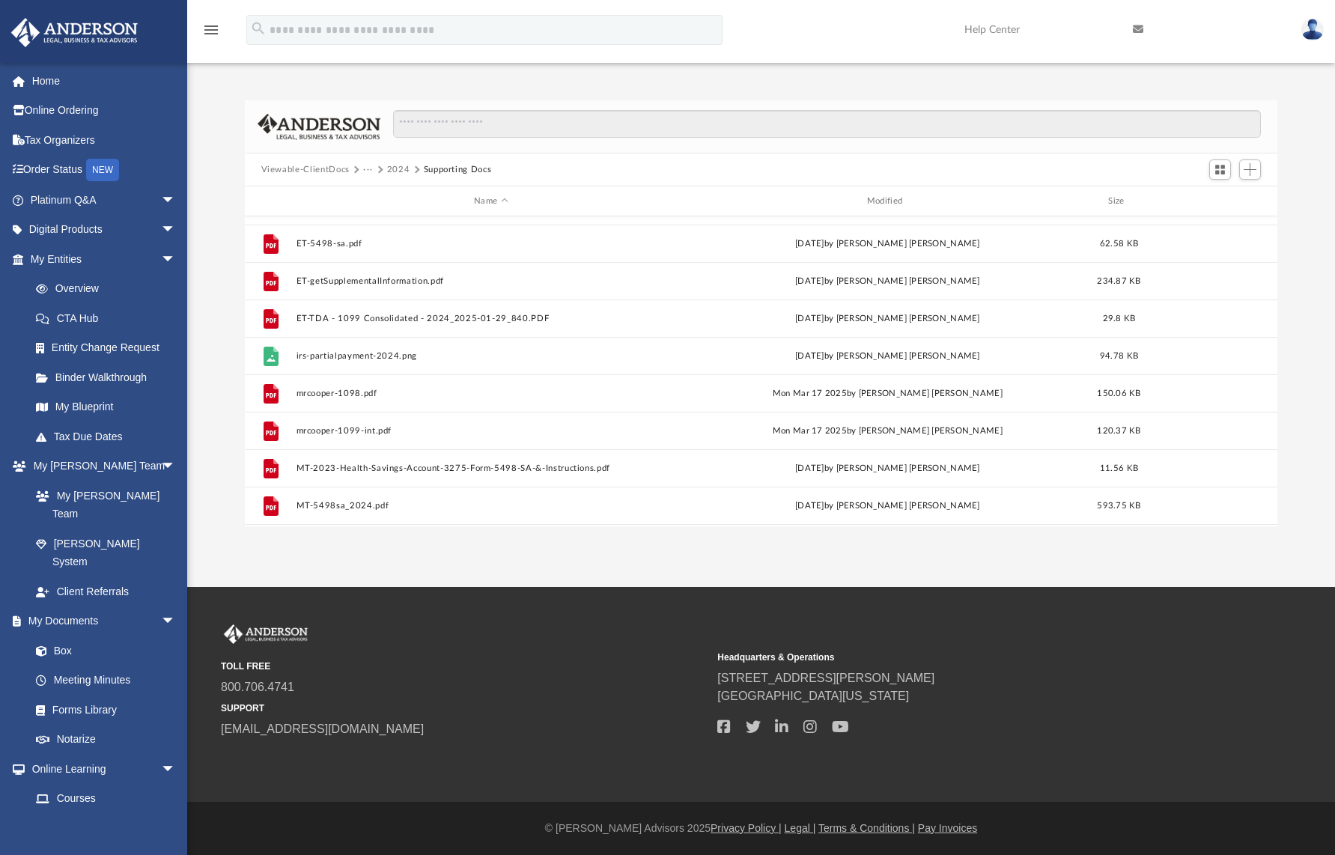
scroll to position [281, 0]
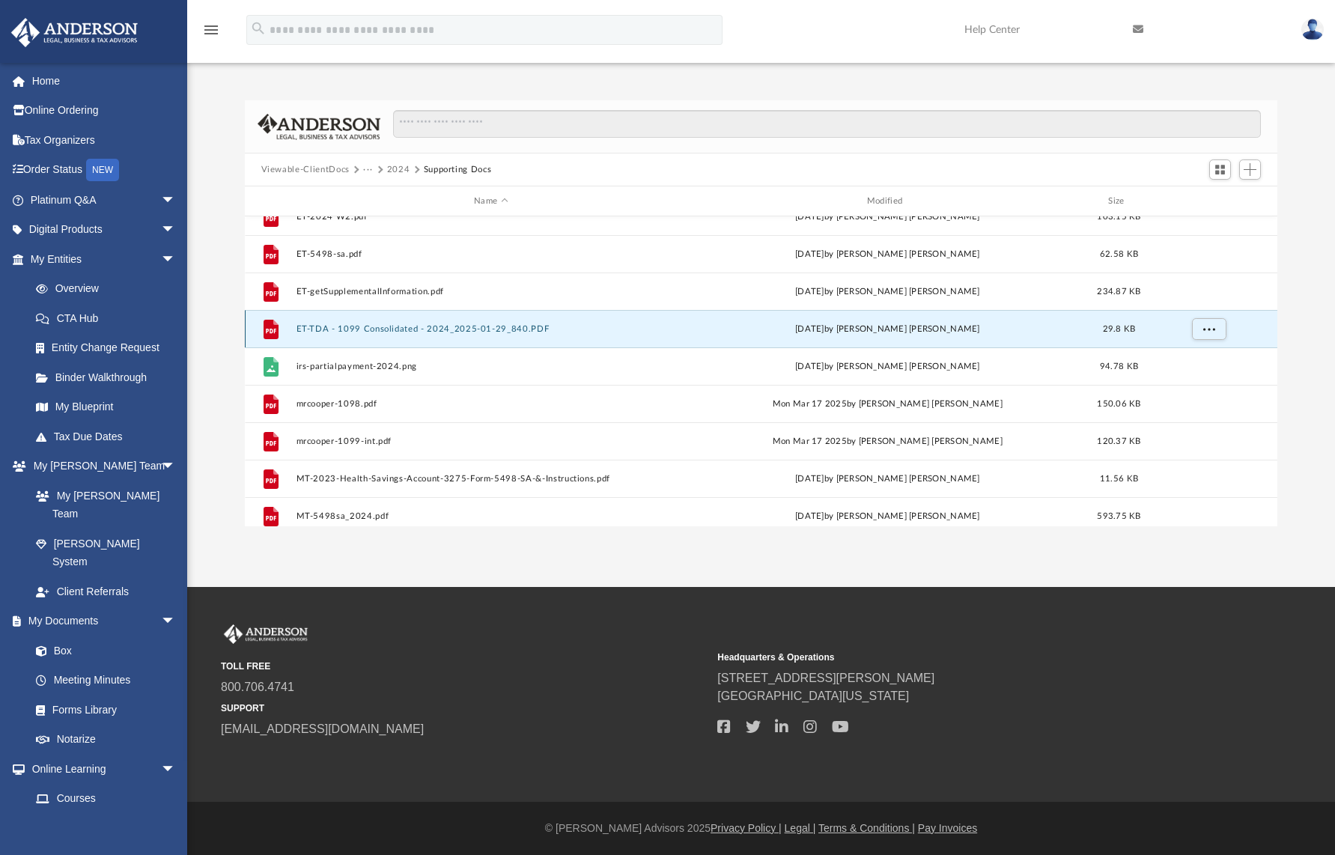
click at [418, 330] on button "ET-TDA - 1099 Consolidated - 2024_2025-01-29_840.PDF" at bounding box center [491, 329] width 390 height 10
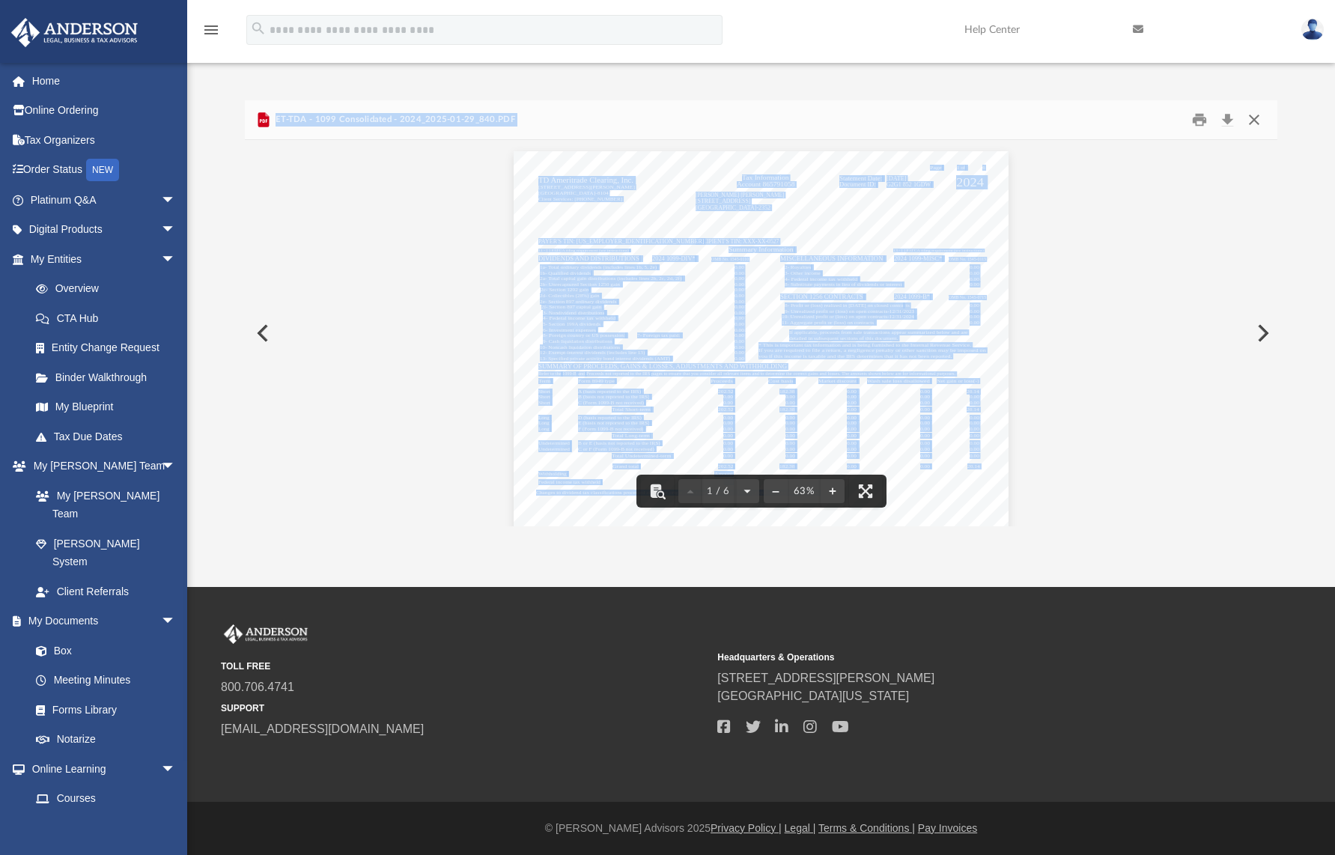
click at [1257, 117] on button "Close" at bounding box center [1254, 120] width 27 height 23
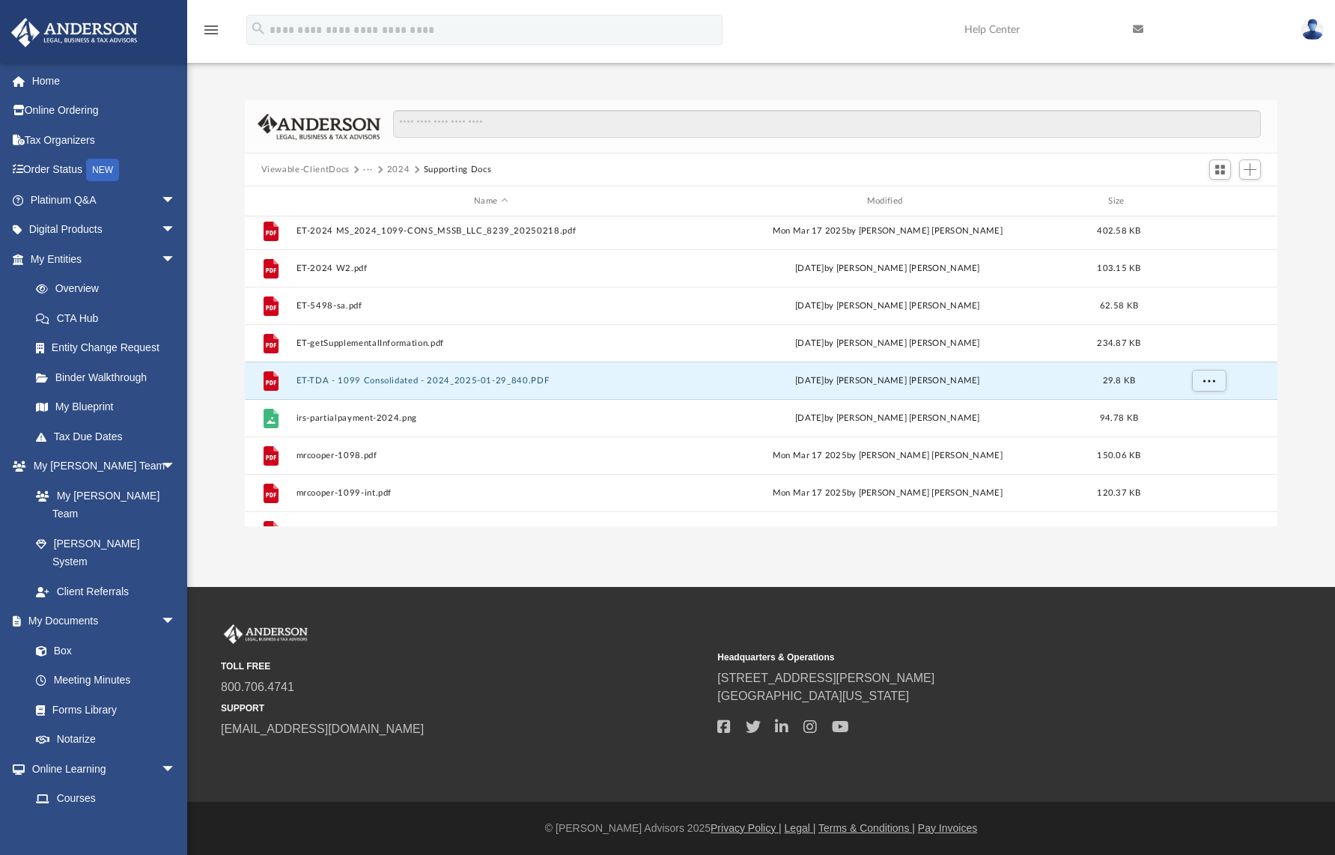
scroll to position [228, 0]
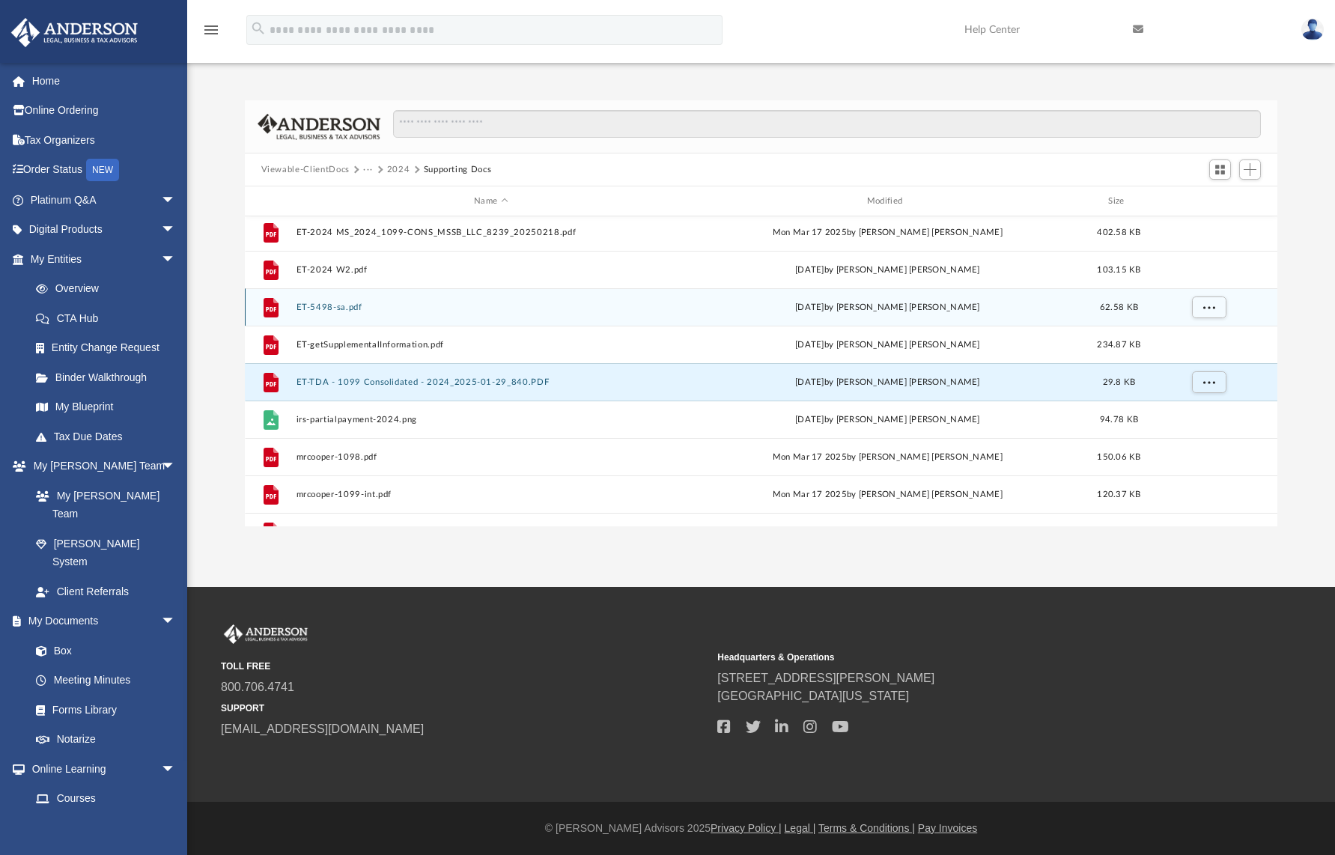
click at [348, 309] on button "ET-5498-sa.pdf" at bounding box center [491, 308] width 390 height 10
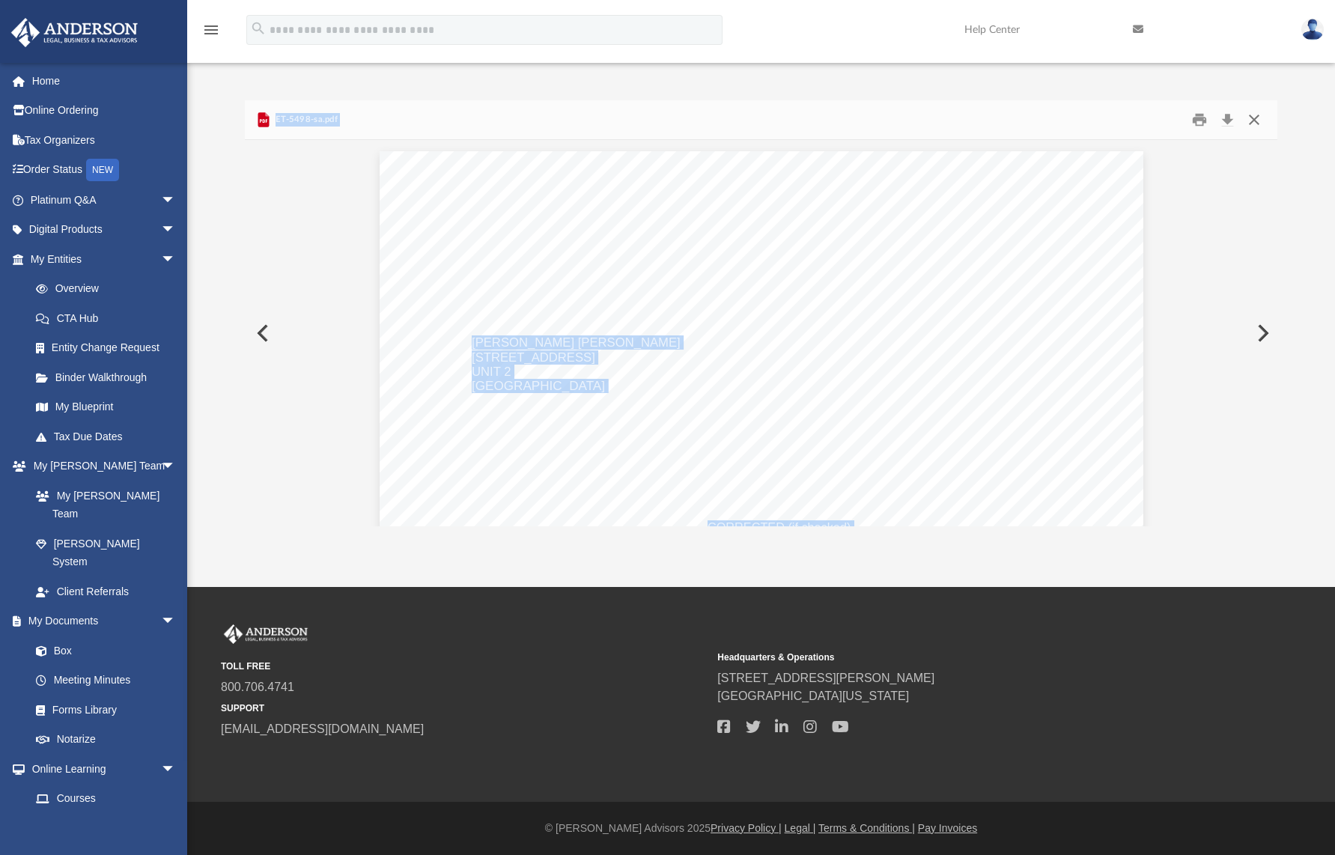
click at [1257, 123] on button "Close" at bounding box center [1254, 120] width 27 height 23
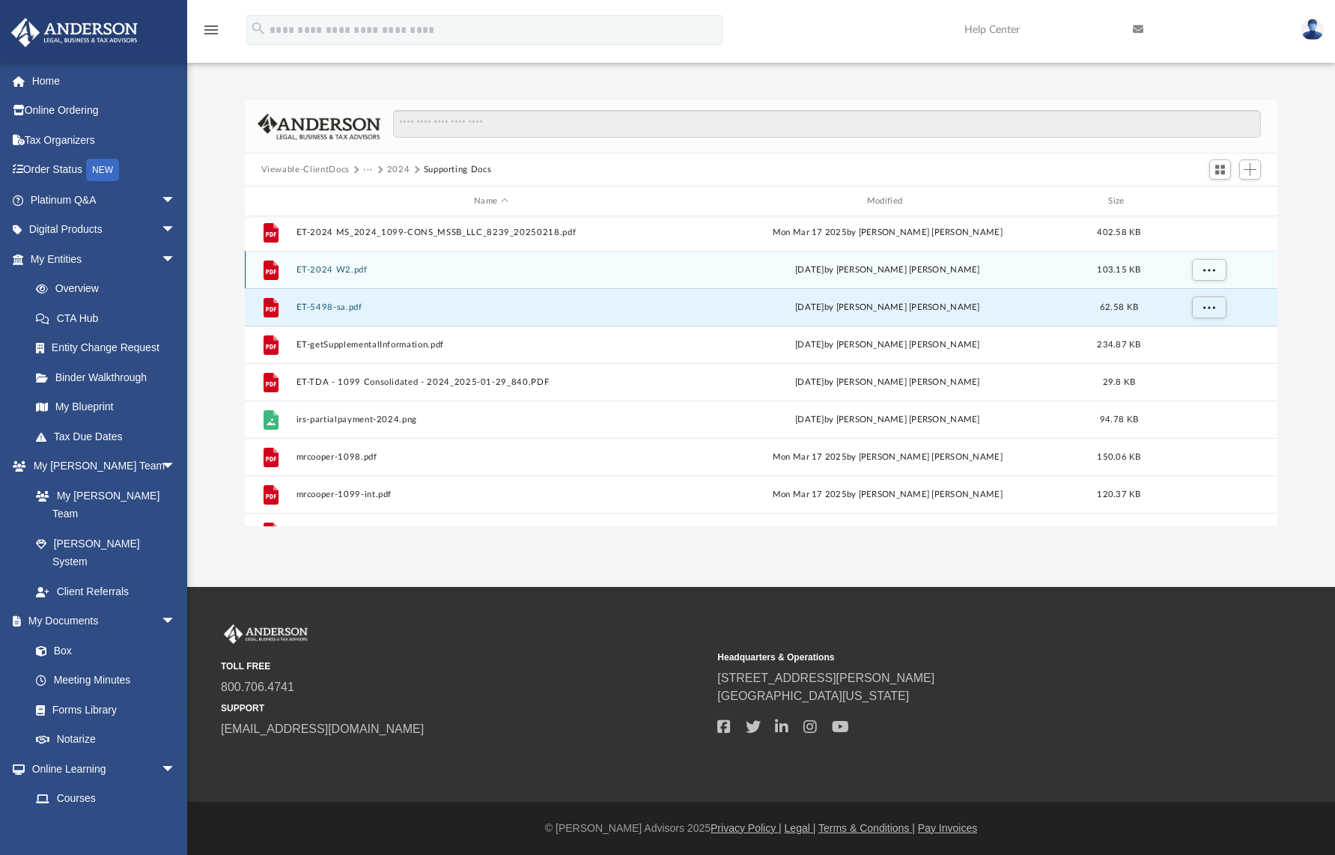
click at [350, 271] on button "ET-2024 W2.pdf" at bounding box center [491, 270] width 390 height 10
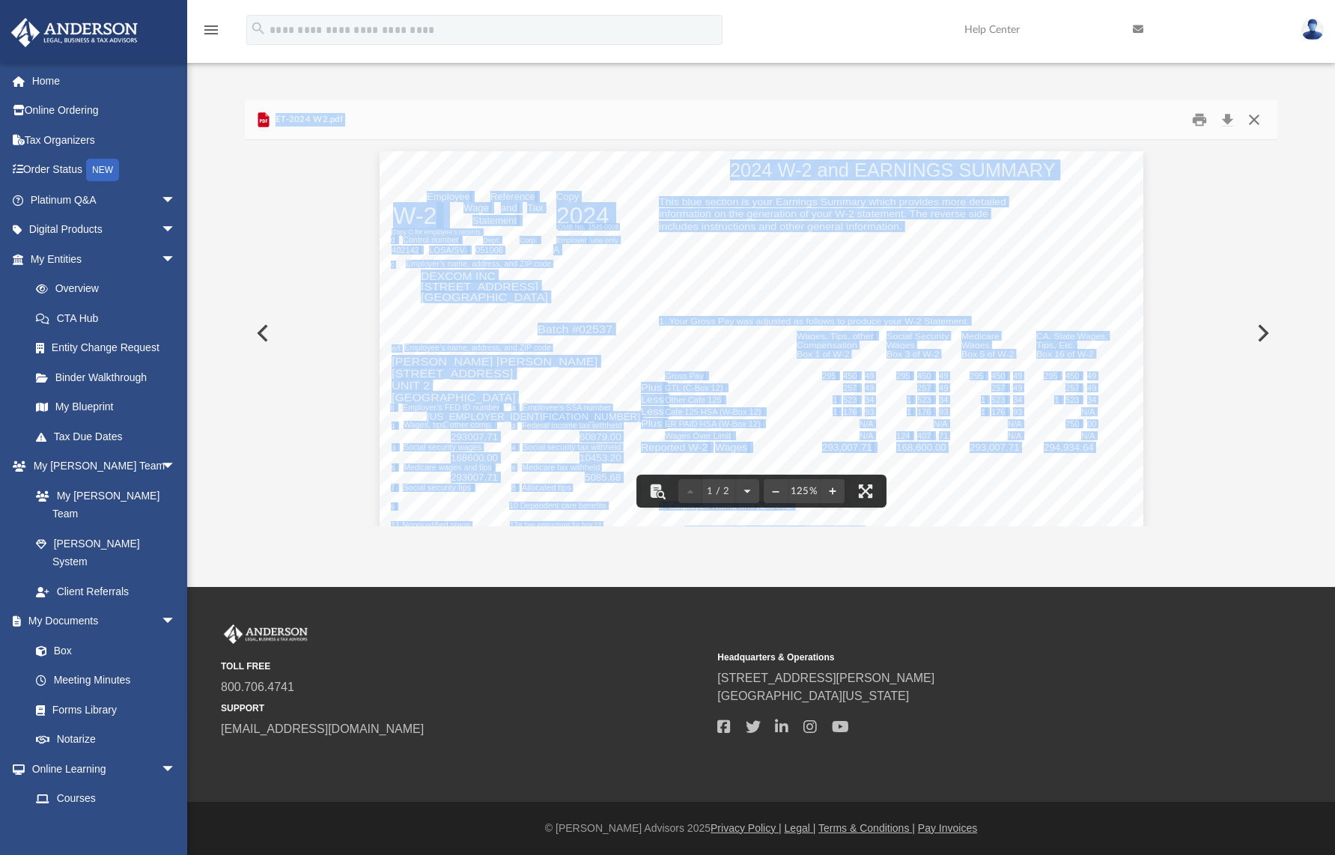
click at [1260, 125] on button "Close" at bounding box center [1254, 120] width 27 height 23
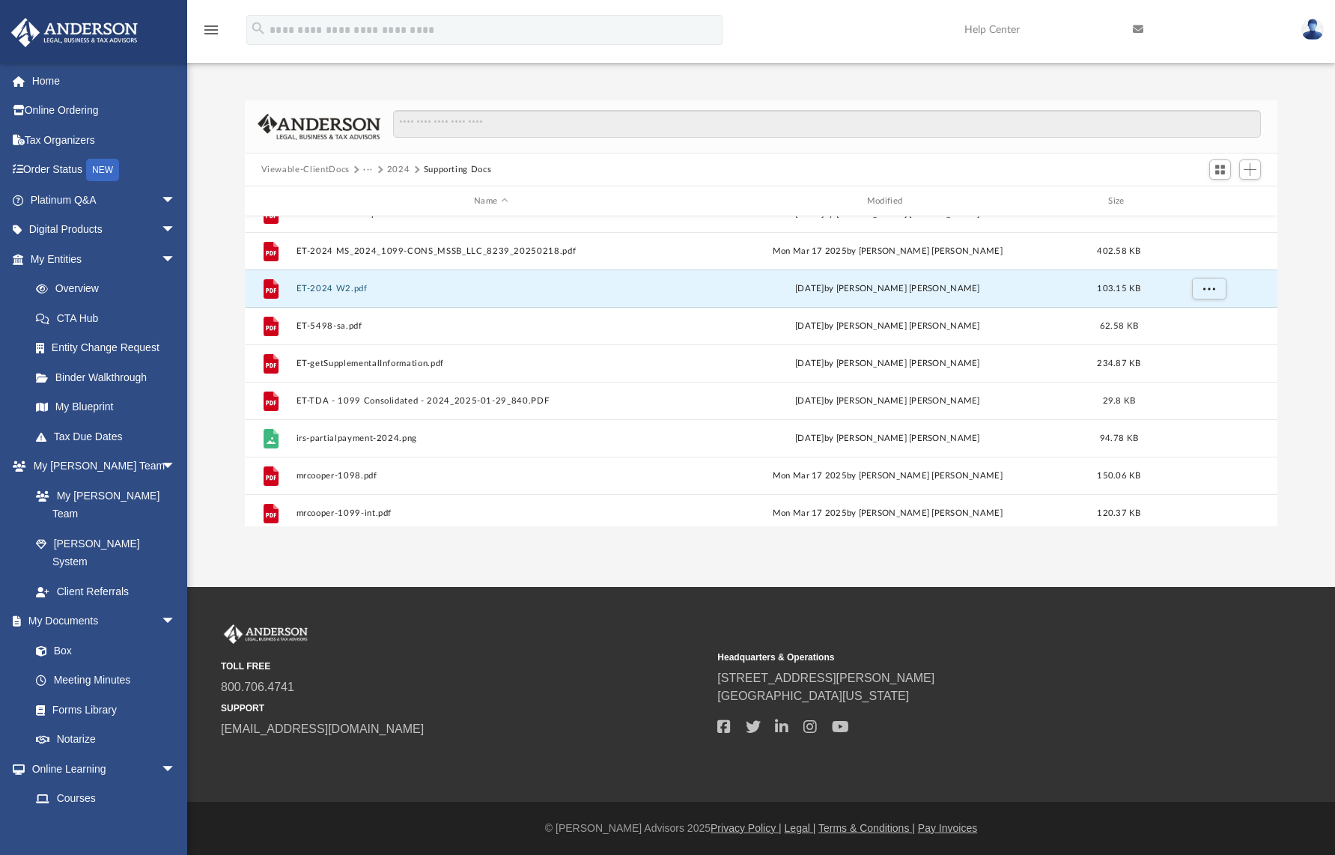
scroll to position [123, 0]
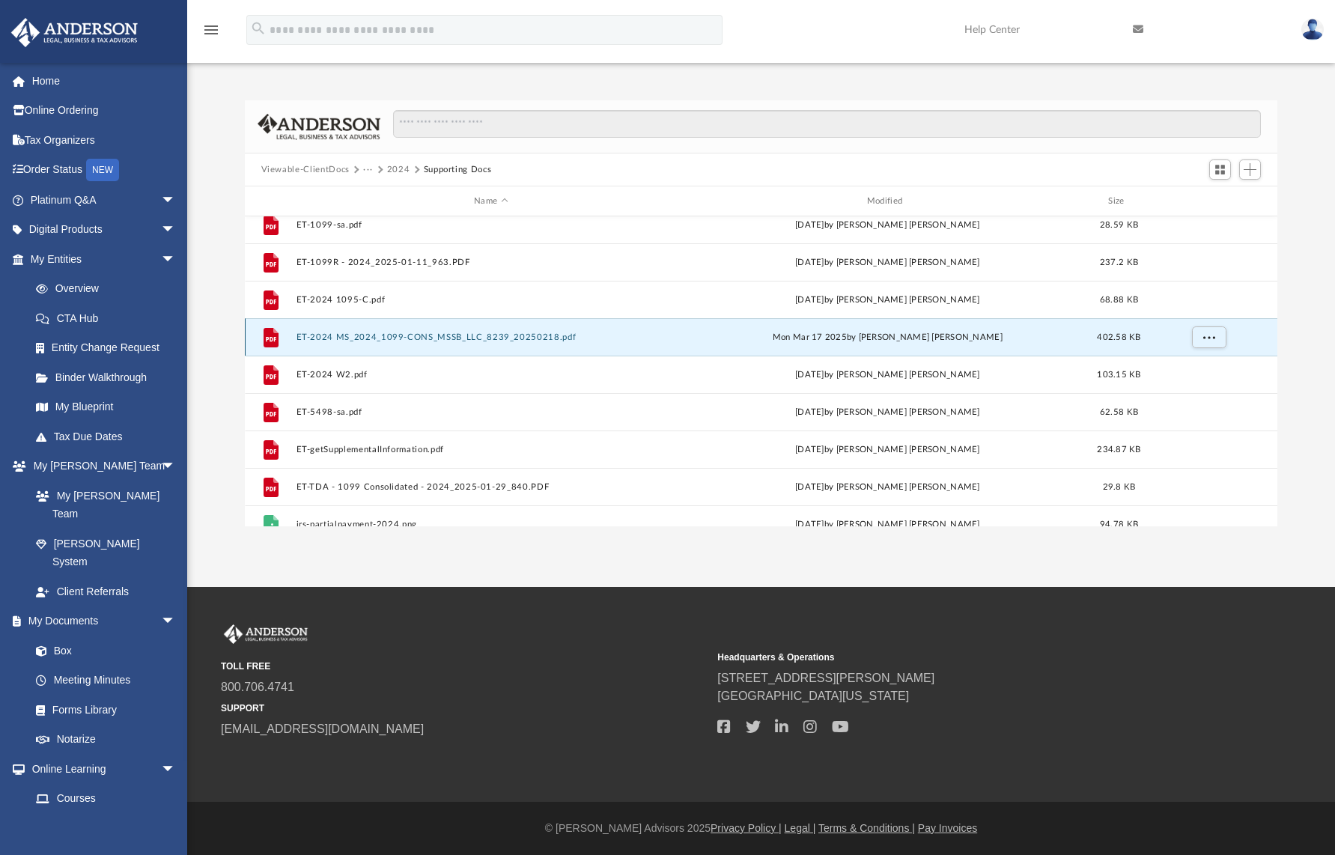
click at [413, 338] on button "ET-2024 MS_2024_1099-CONS_MSSB_LLC_8239_20250218.pdf" at bounding box center [491, 337] width 390 height 10
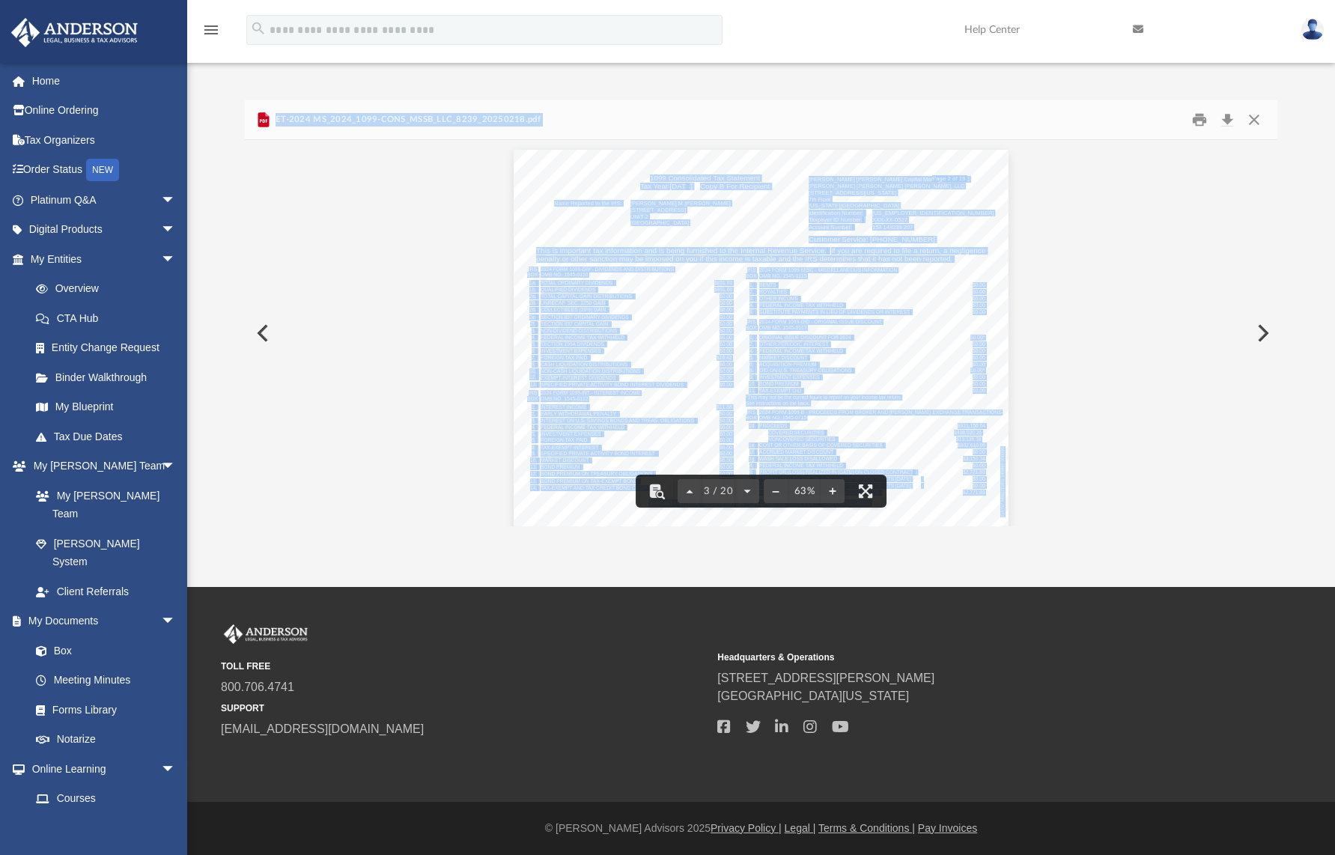
scroll to position [741, 0]
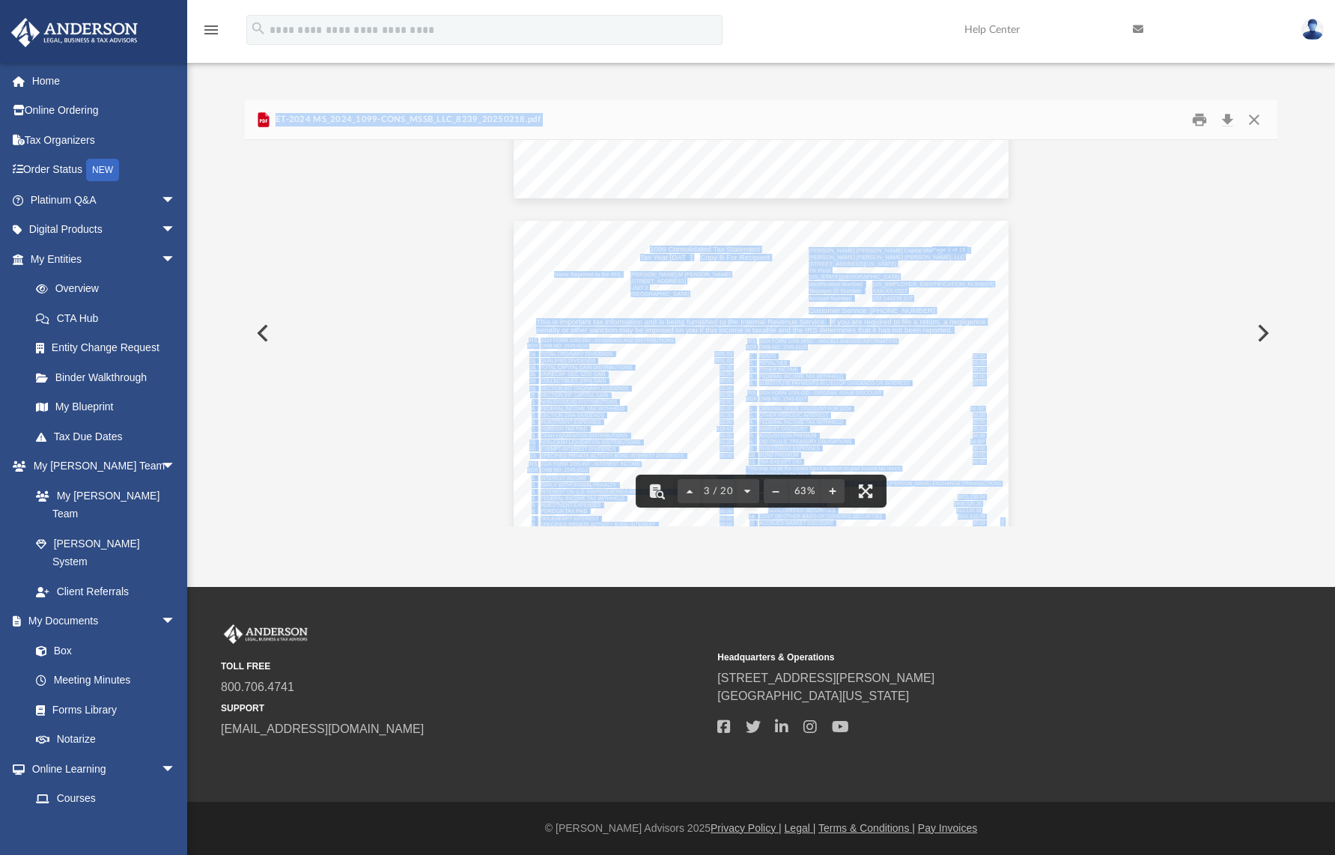
click at [732, 301] on div "IRS BOX 2024 FORM 1099-MISC - MISCELLANEOUS INFORMATION OMB NO. 1545-0115 1. RE…" at bounding box center [761, 412] width 495 height 383
click at [832, 490] on button "File preview" at bounding box center [833, 491] width 24 height 33
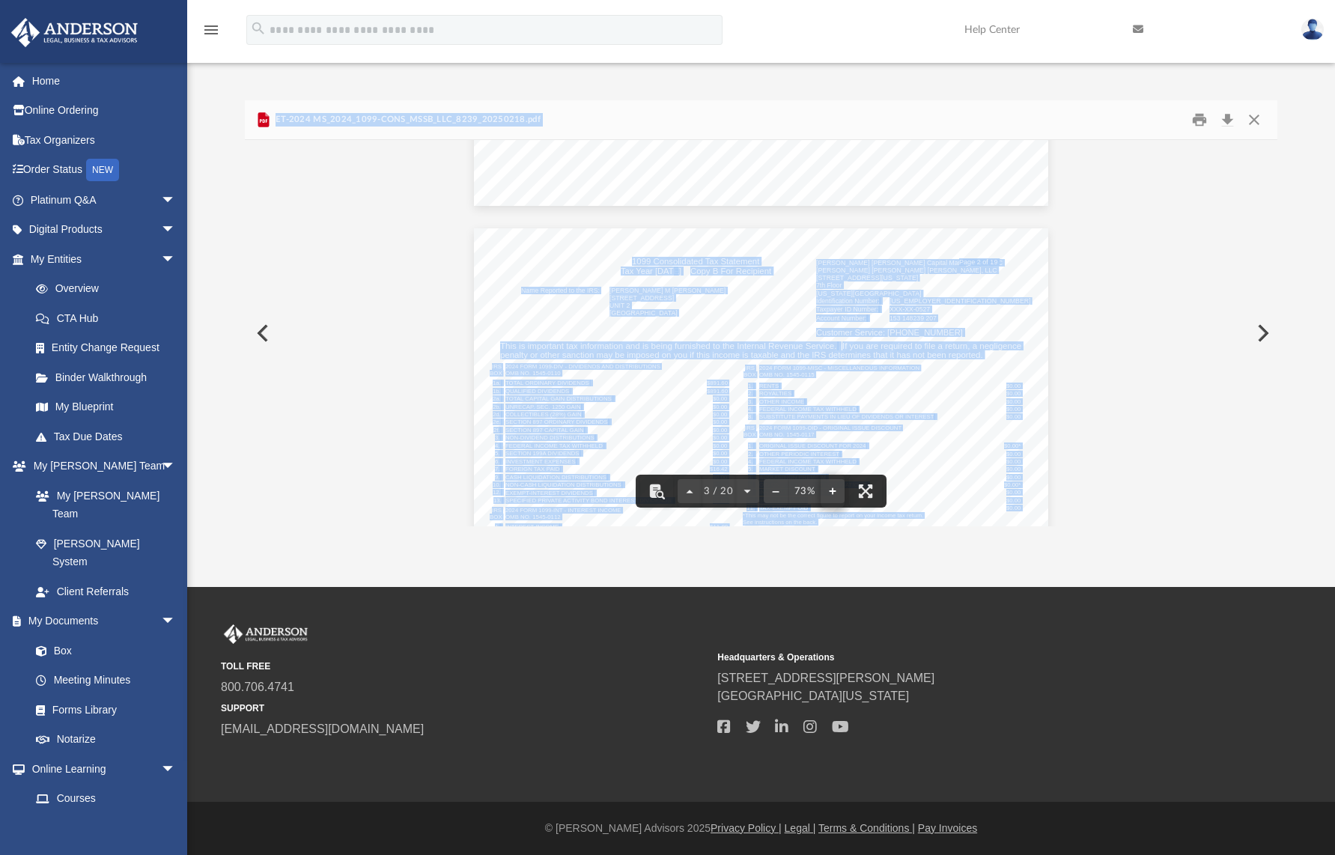
click at [835, 493] on button "File preview" at bounding box center [833, 491] width 24 height 33
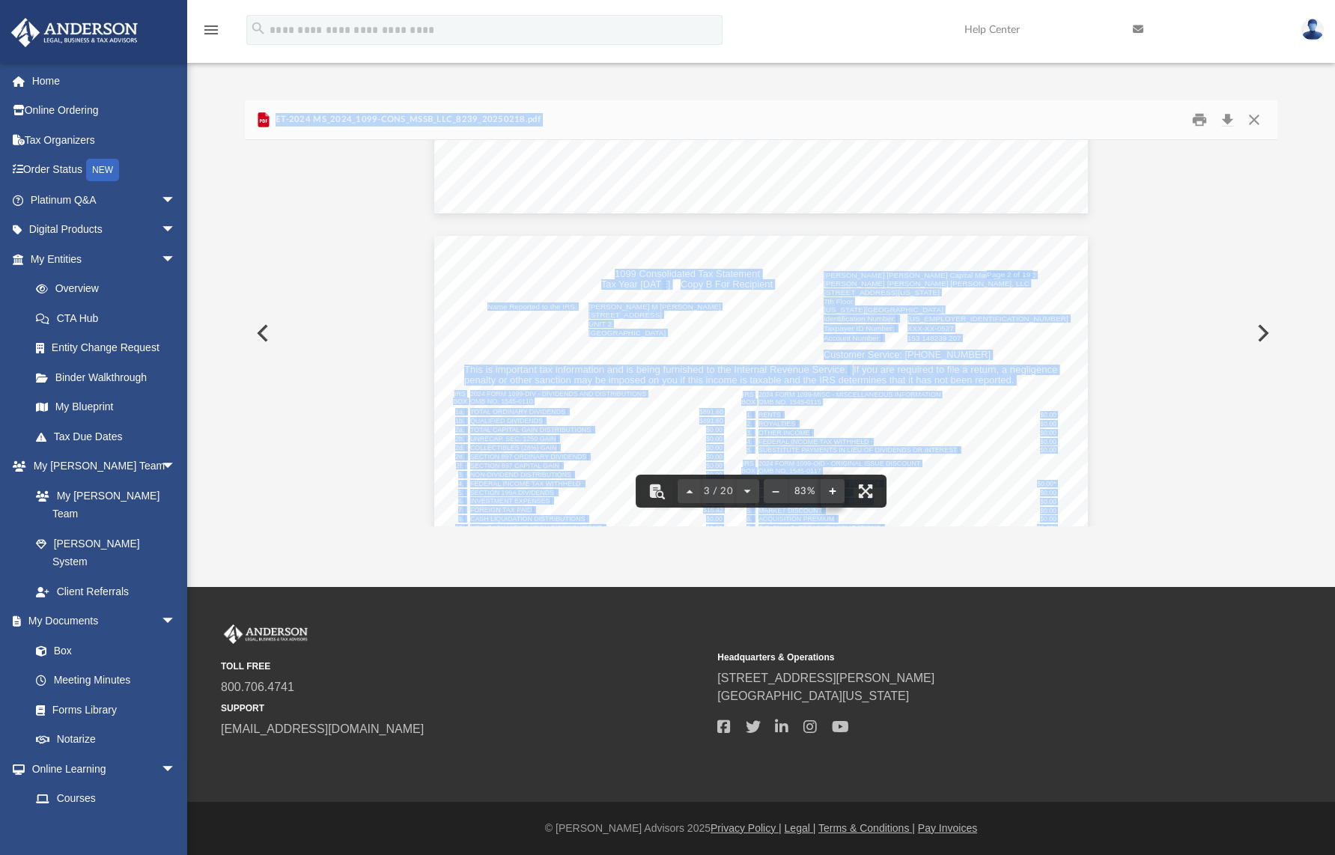
click at [835, 493] on button "File preview" at bounding box center [833, 491] width 24 height 33
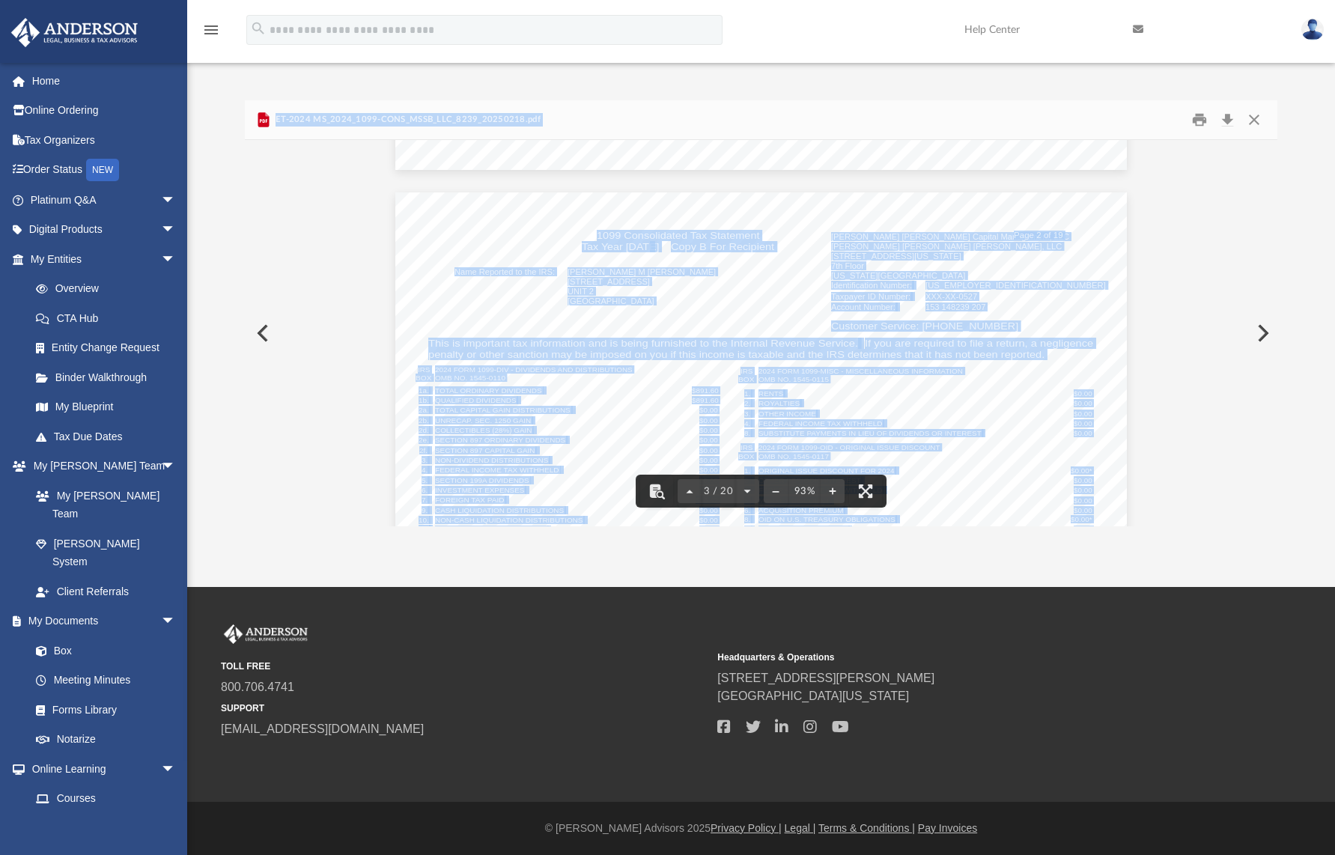
scroll to position [1136, 0]
click at [1255, 122] on button "Close" at bounding box center [1254, 120] width 27 height 23
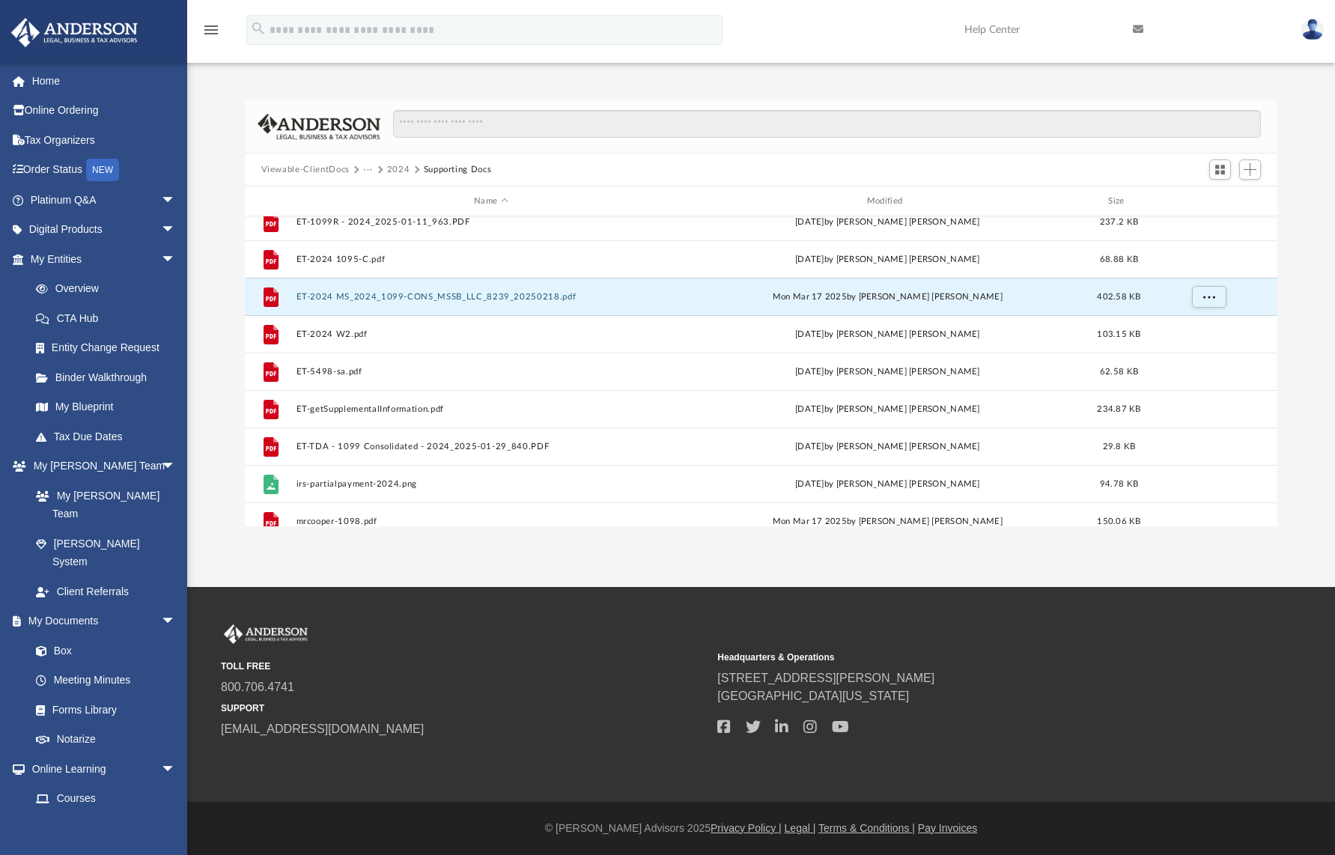
scroll to position [136, 0]
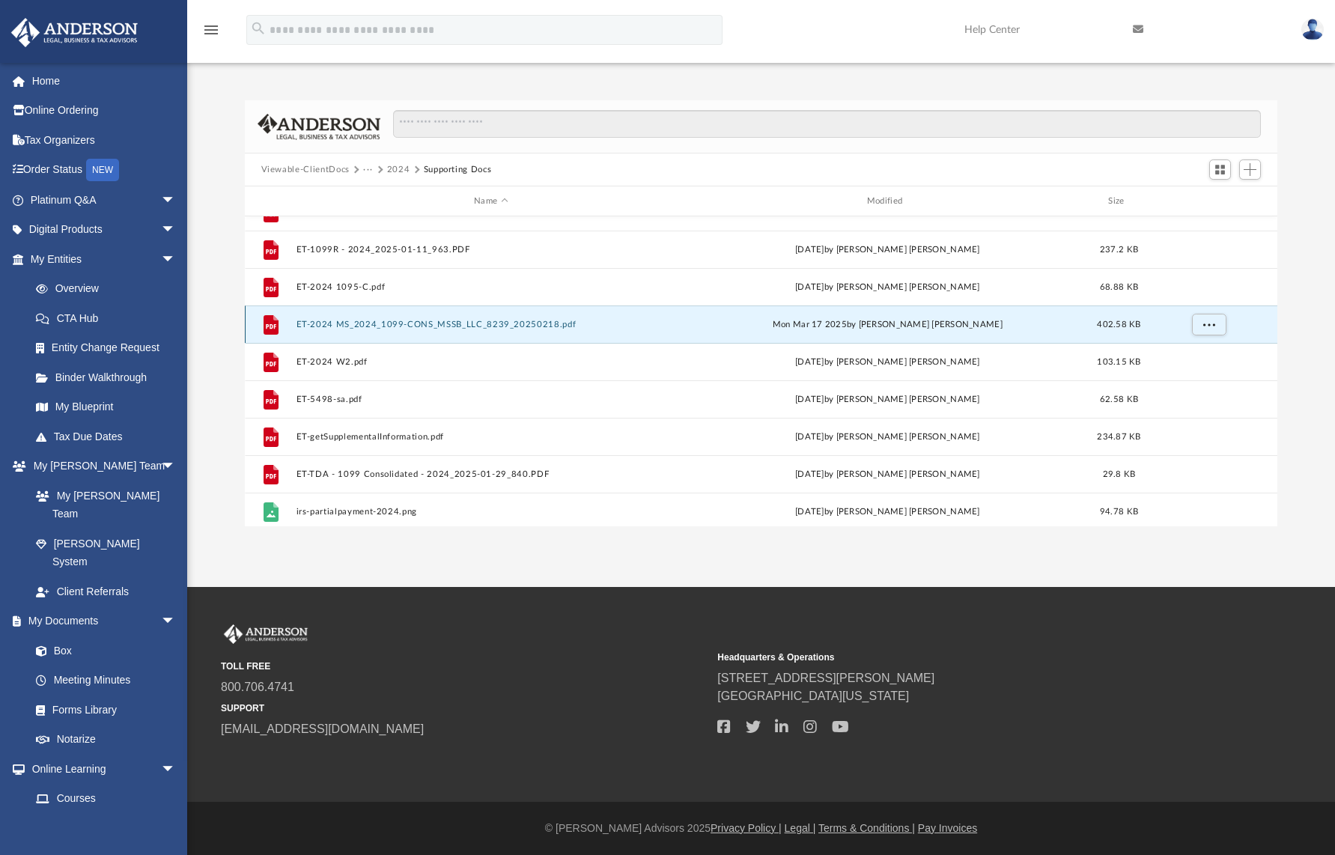
click at [500, 326] on button "ET-2024 MS_2024_1099-CONS_MSSB_LLC_8239_20250218.pdf" at bounding box center [491, 325] width 390 height 10
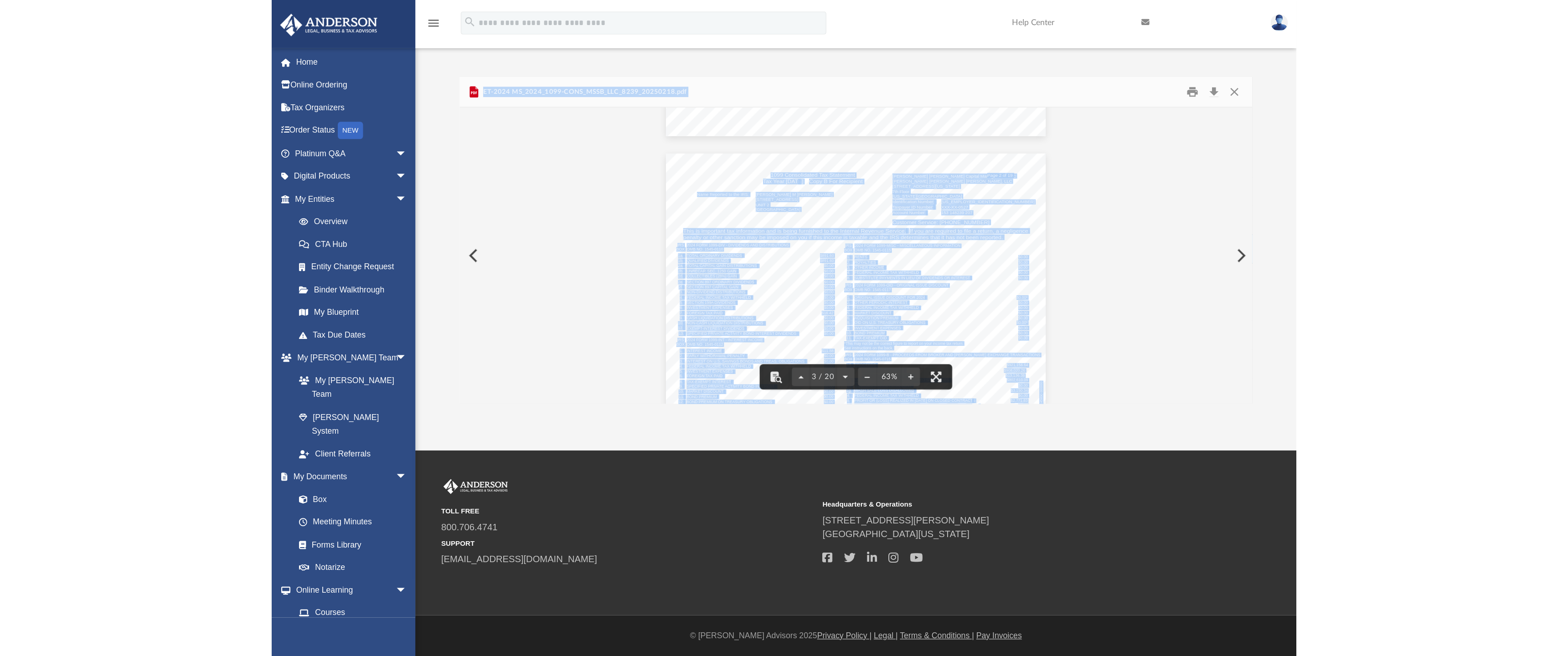
scroll to position [444, 0]
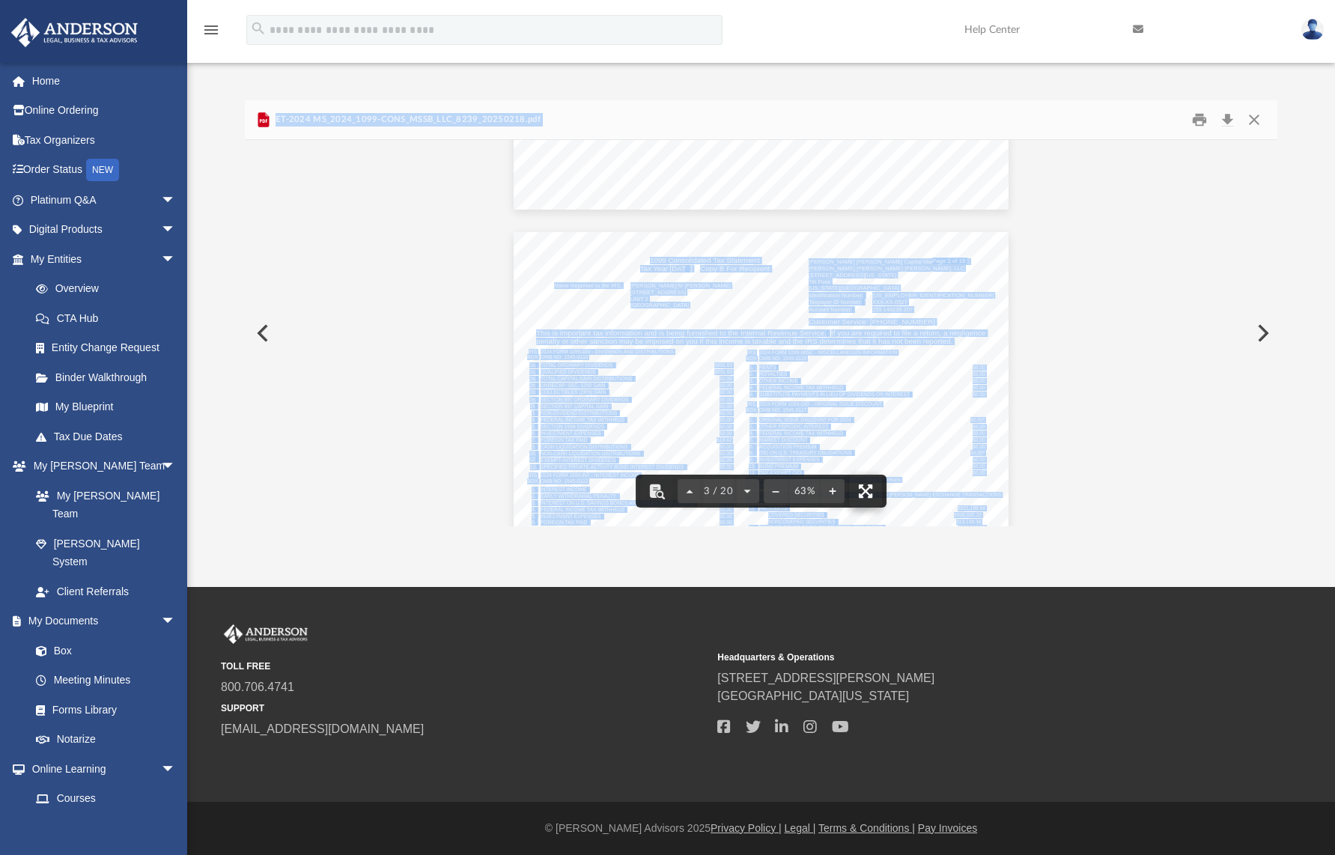
click at [869, 488] on button "File preview" at bounding box center [865, 491] width 33 height 33
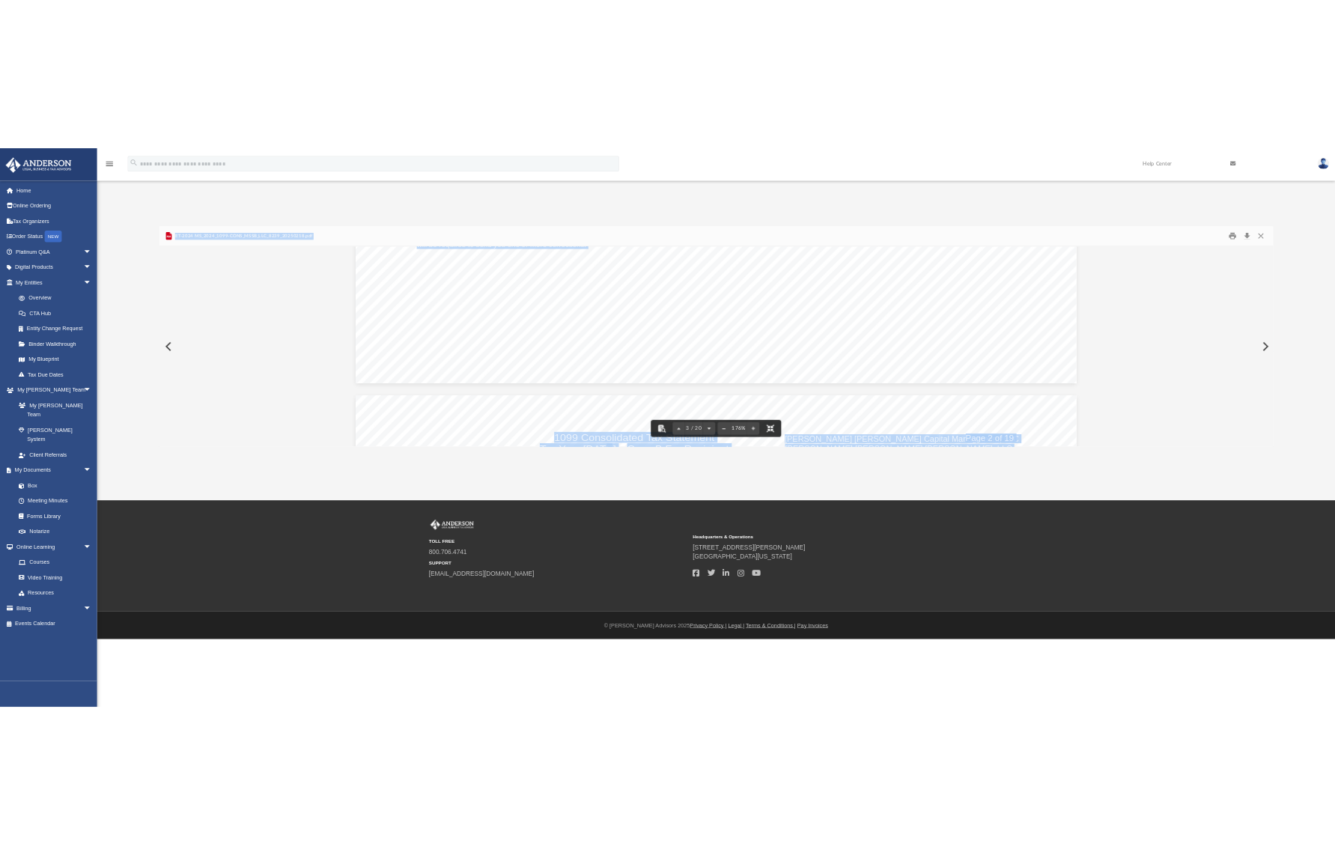
scroll to position [329, 1021]
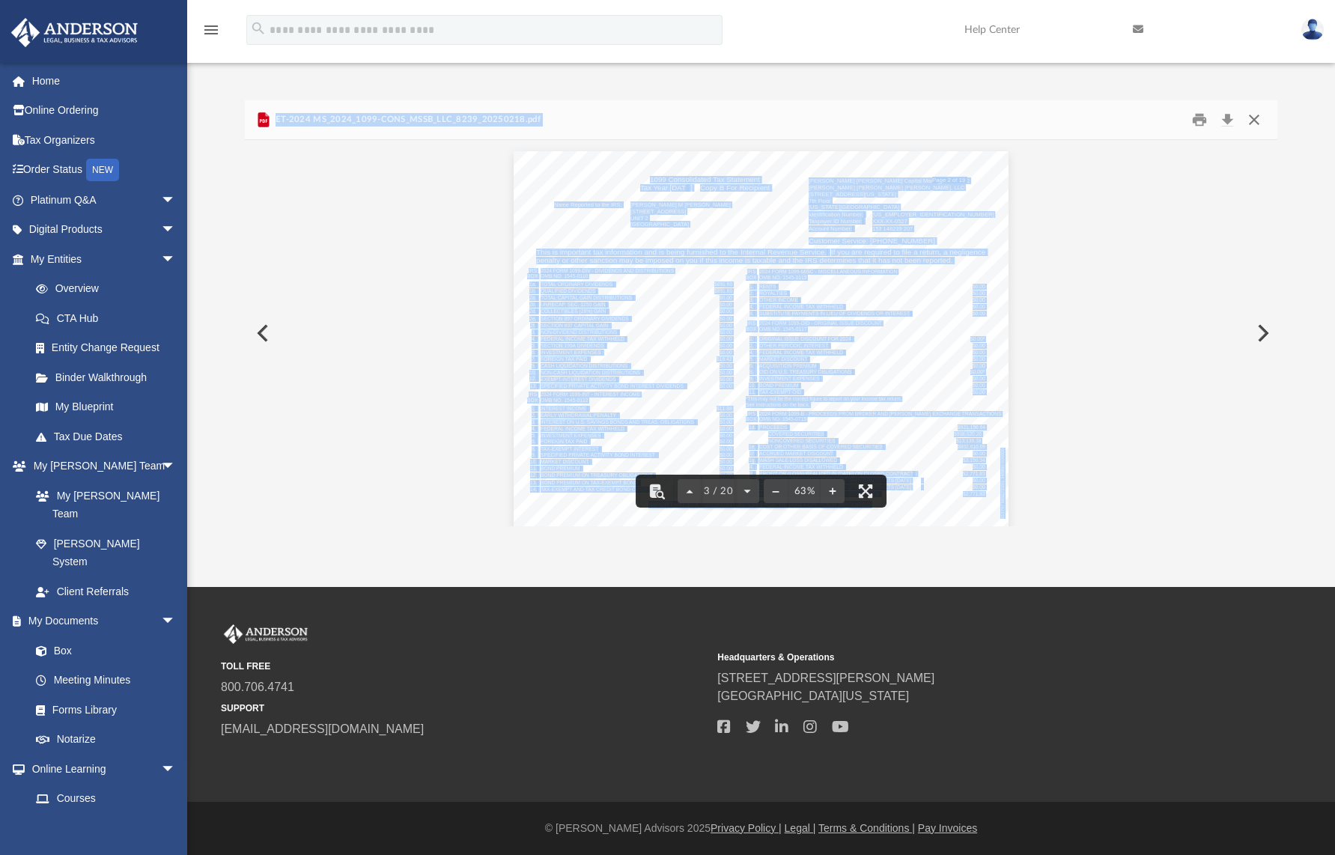
click at [1258, 120] on button "Close" at bounding box center [1254, 120] width 27 height 23
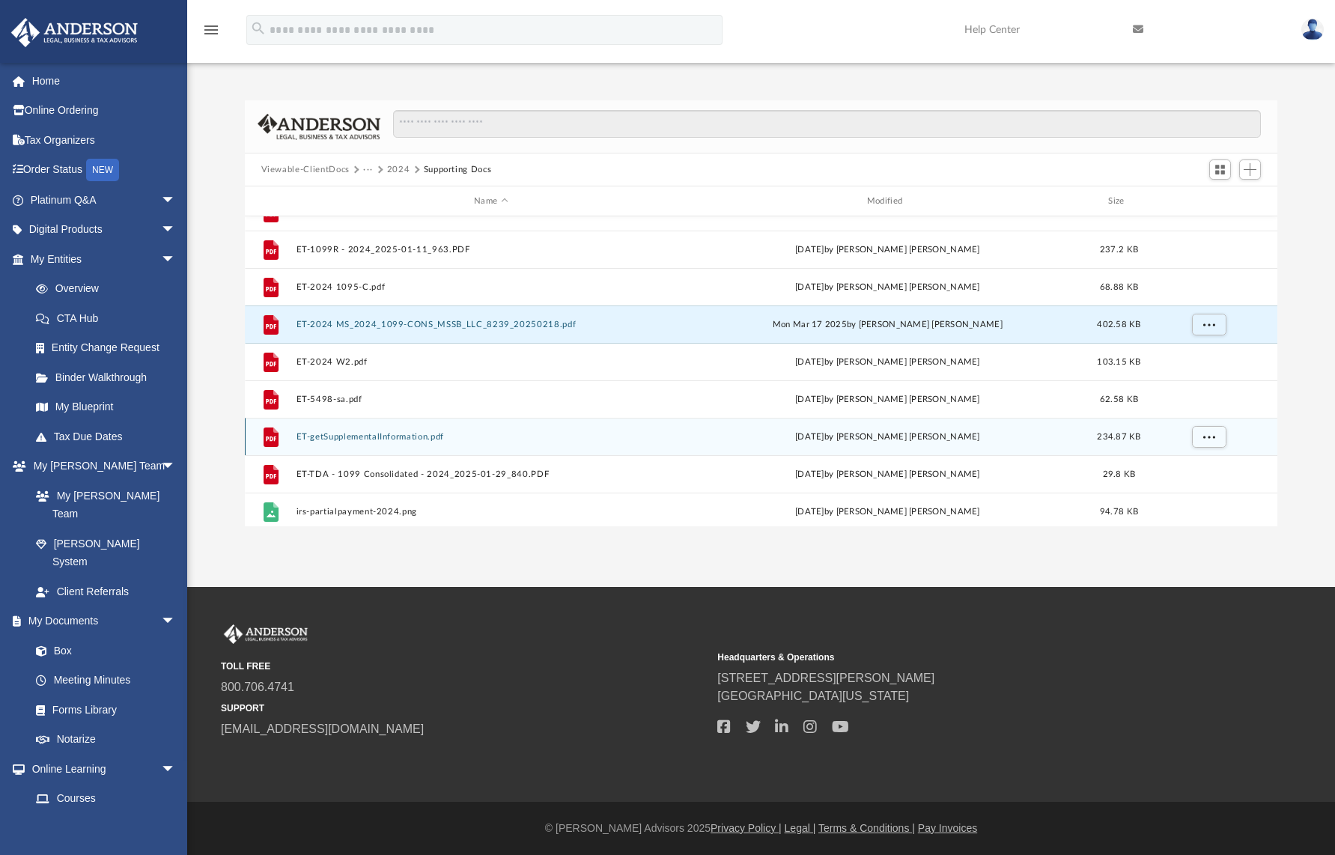
click at [434, 442] on div "File ET-getSupplementalInformation.pdf yesterday by Elneil Ian Tiu 234.87 KB" at bounding box center [761, 436] width 1033 height 37
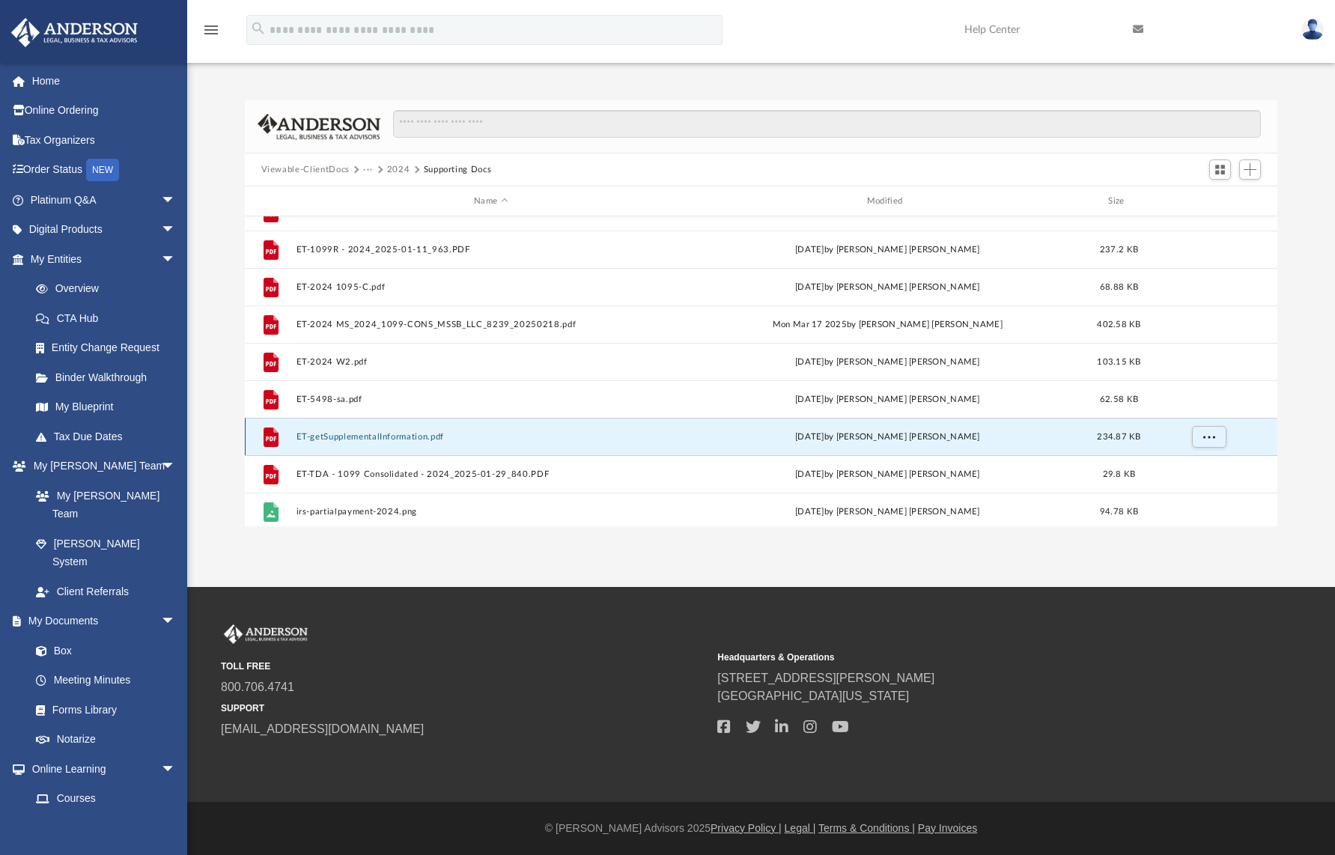
click at [431, 437] on button "ET-getSupplementalInformation.pdf" at bounding box center [491, 437] width 390 height 10
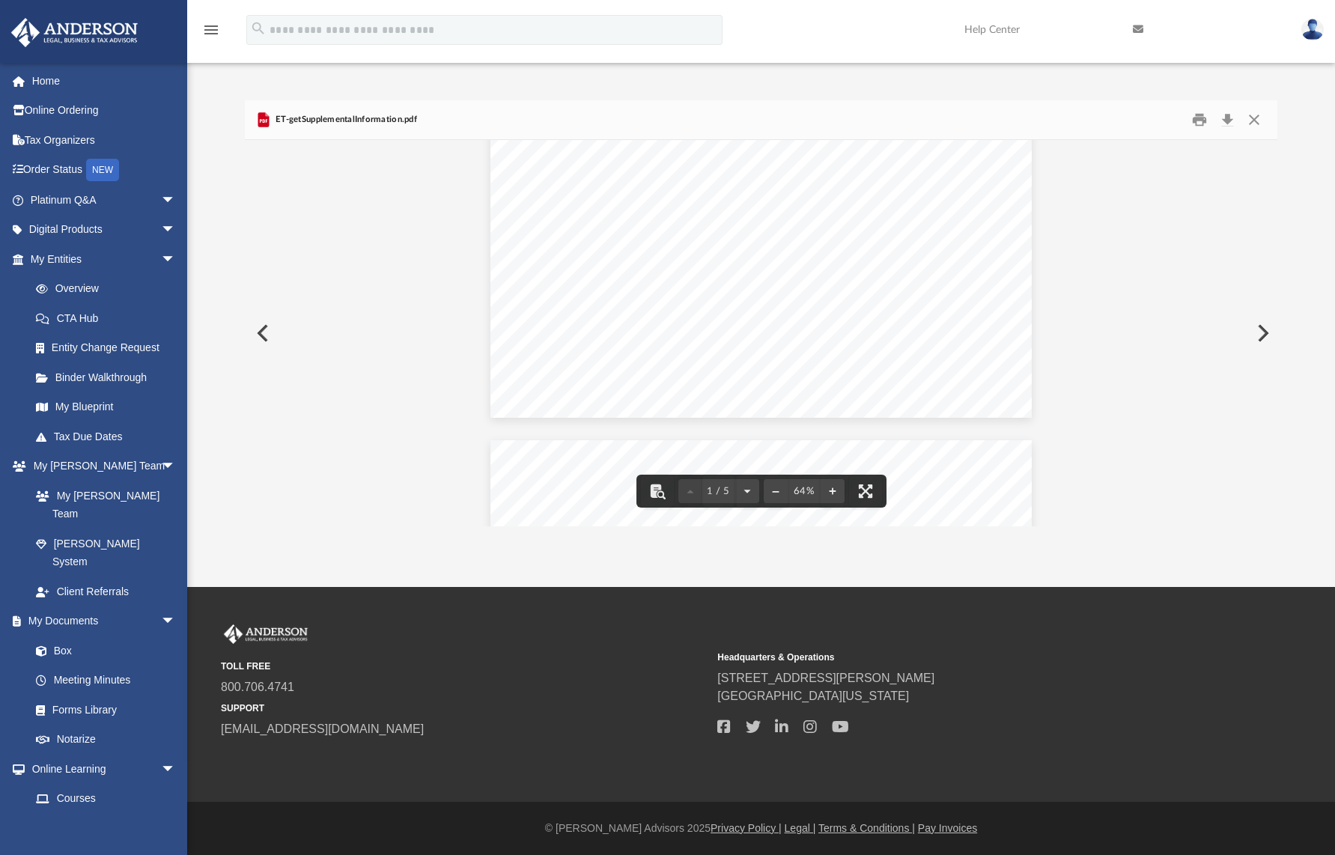
scroll to position [0, 0]
click at [1255, 124] on button "Close" at bounding box center [1254, 120] width 27 height 23
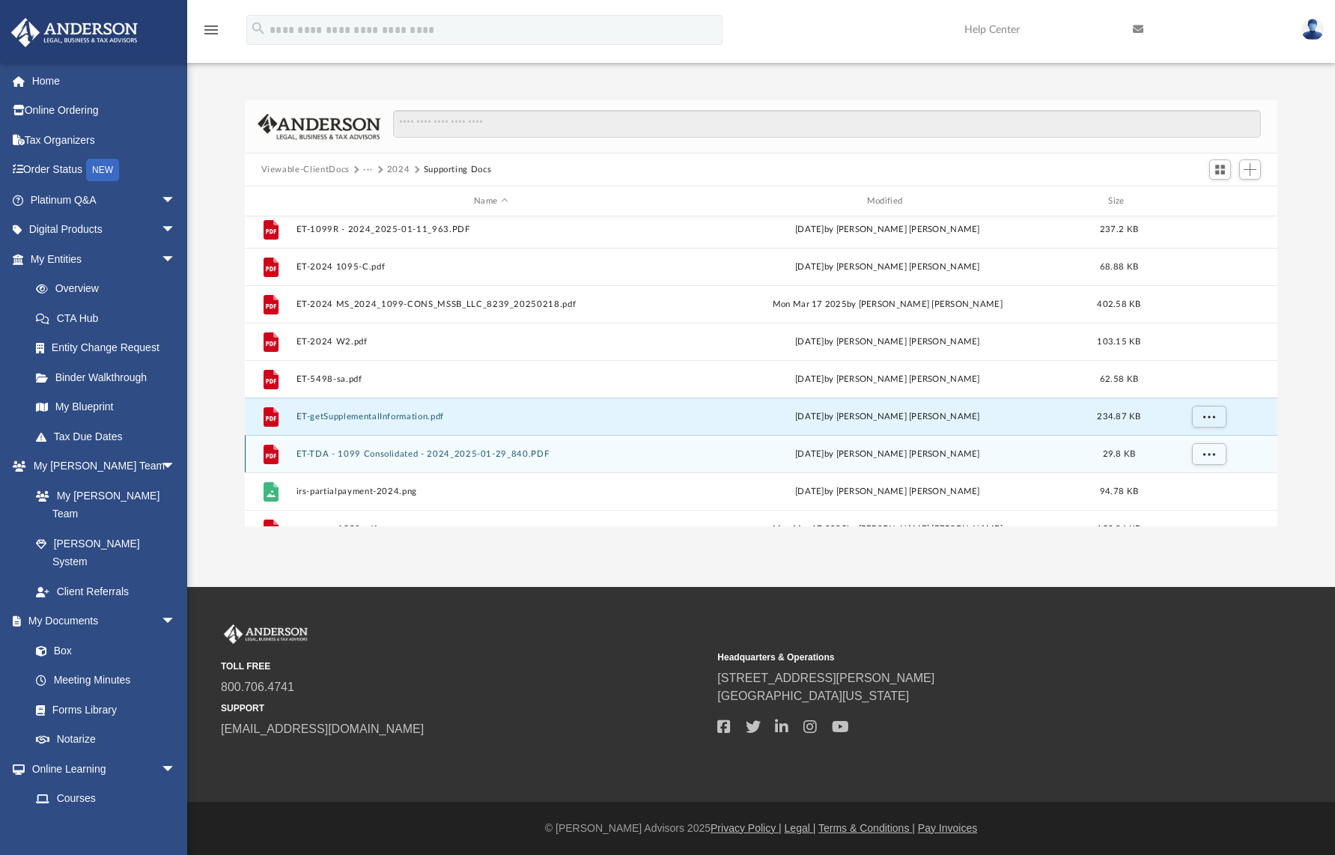
scroll to position [160, 0]
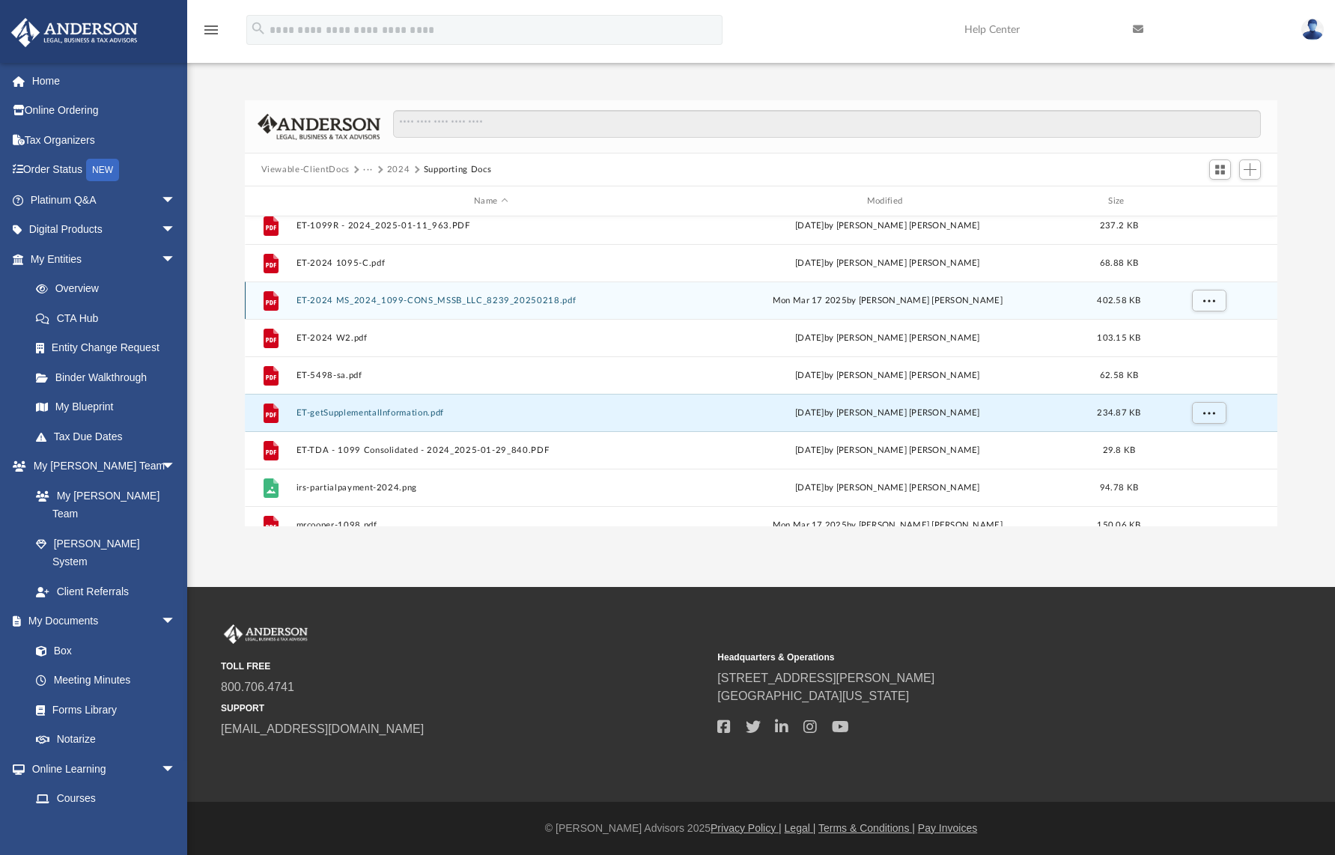
click at [458, 302] on button "ET-2024 MS_2024_1099-CONS_MSSB_LLC_8239_20250218.pdf" at bounding box center [491, 301] width 390 height 10
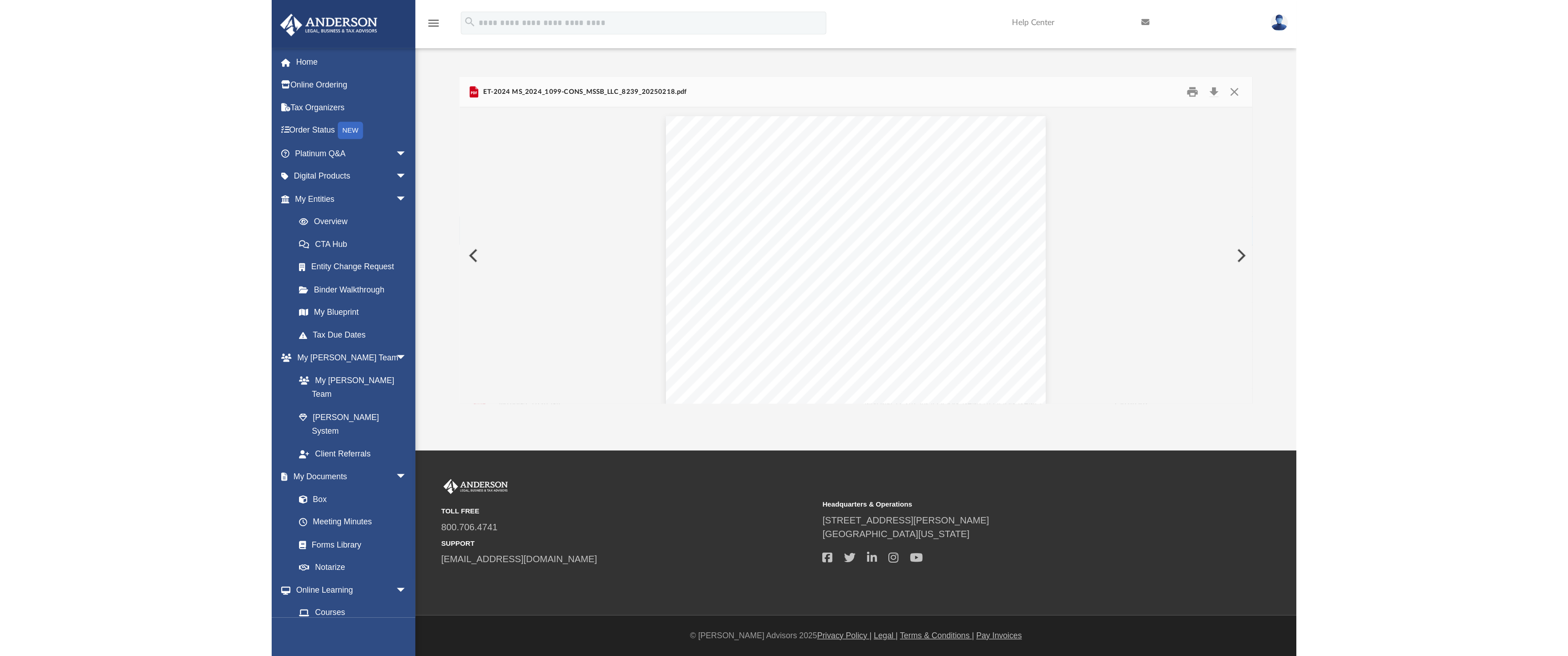
scroll to position [493, 0]
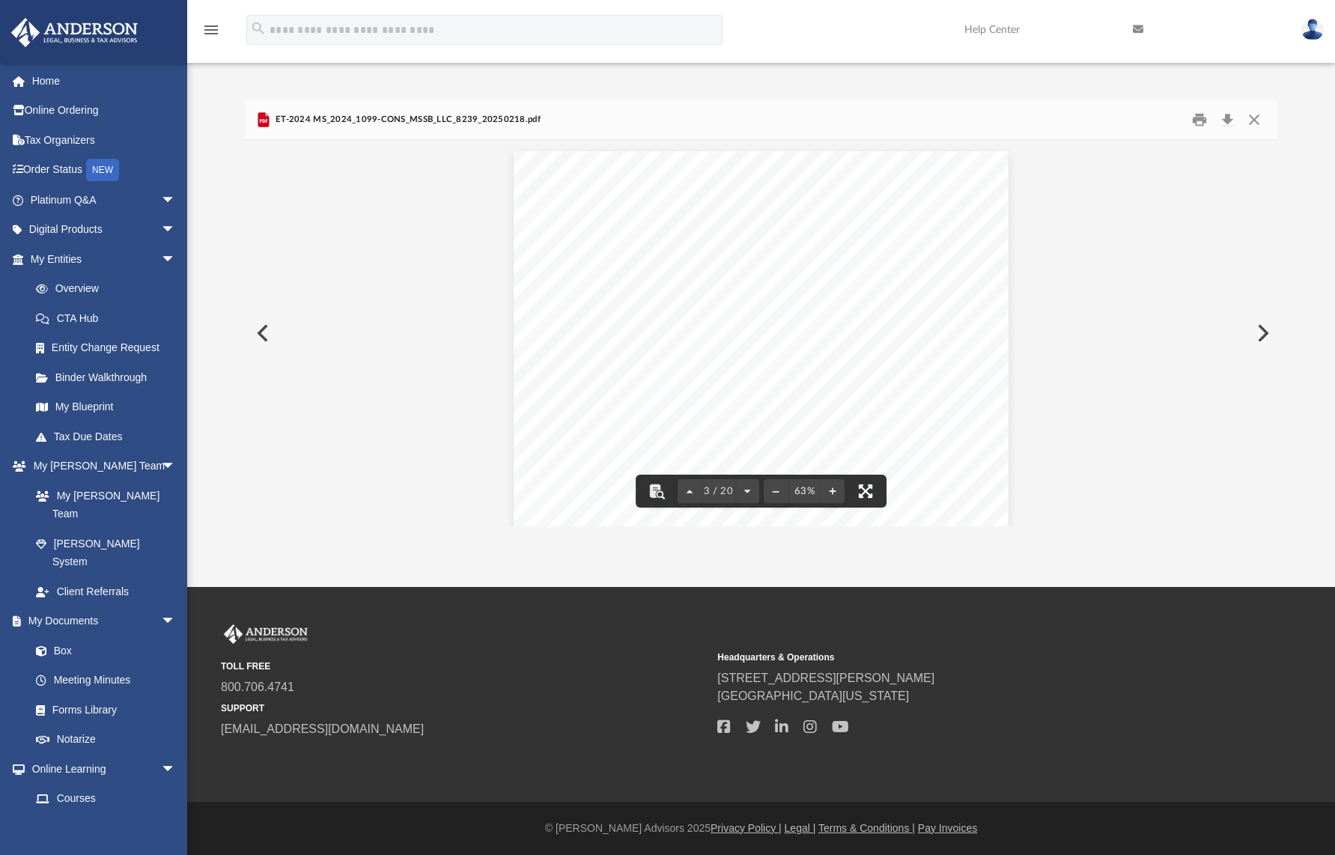
click at [862, 493] on button "File preview" at bounding box center [865, 491] width 33 height 33
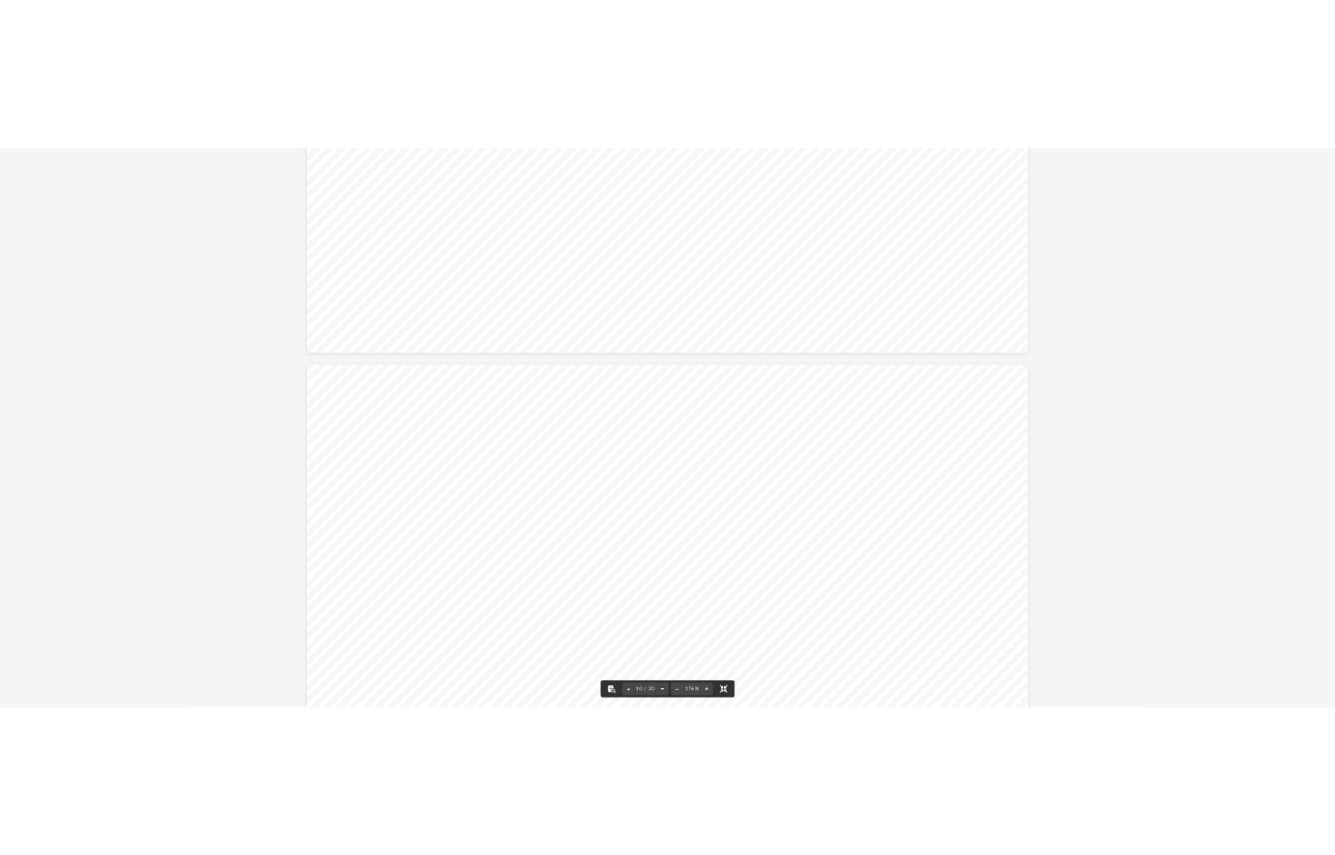
scroll to position [9471, 0]
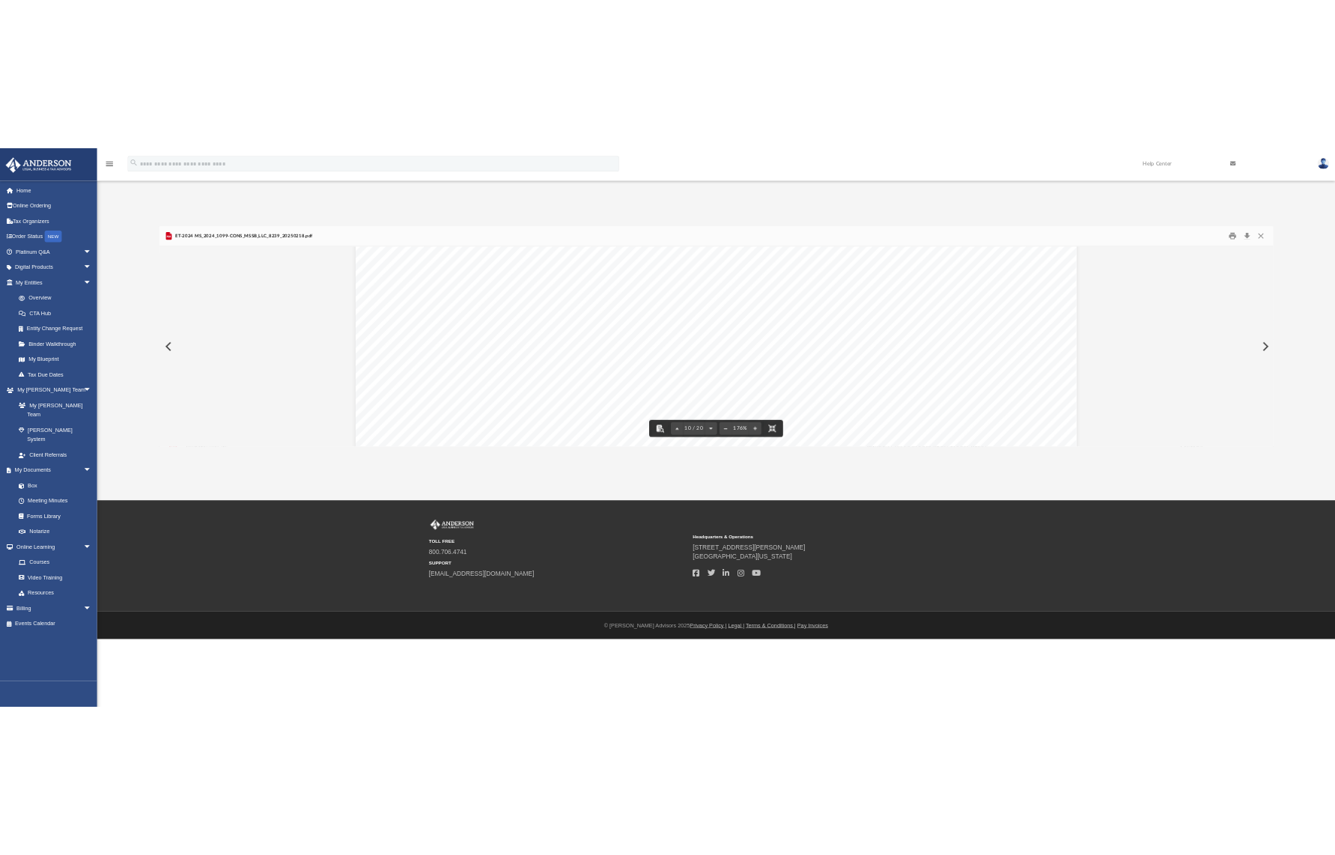
scroll to position [329, 1021]
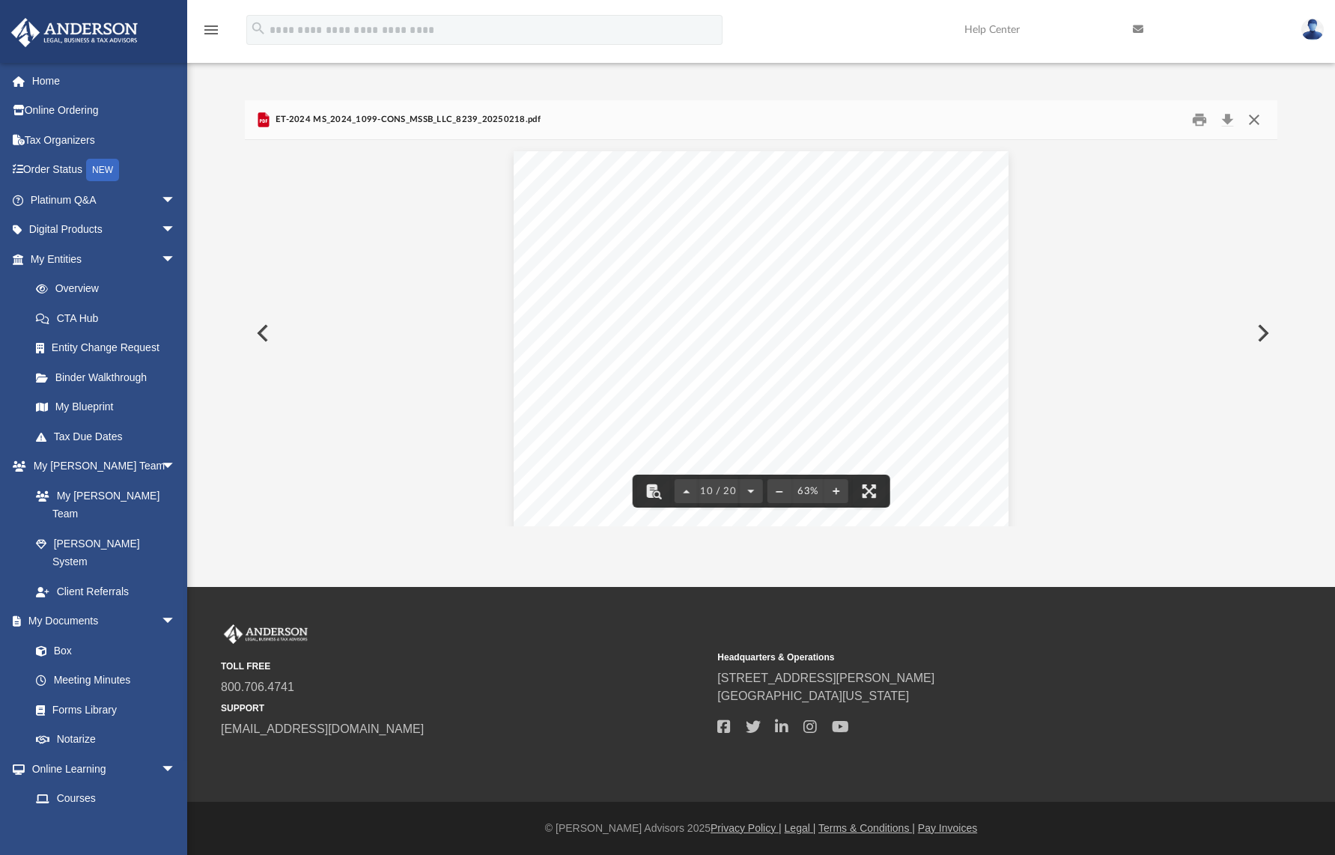
click at [1260, 121] on button "Close" at bounding box center [1254, 120] width 27 height 23
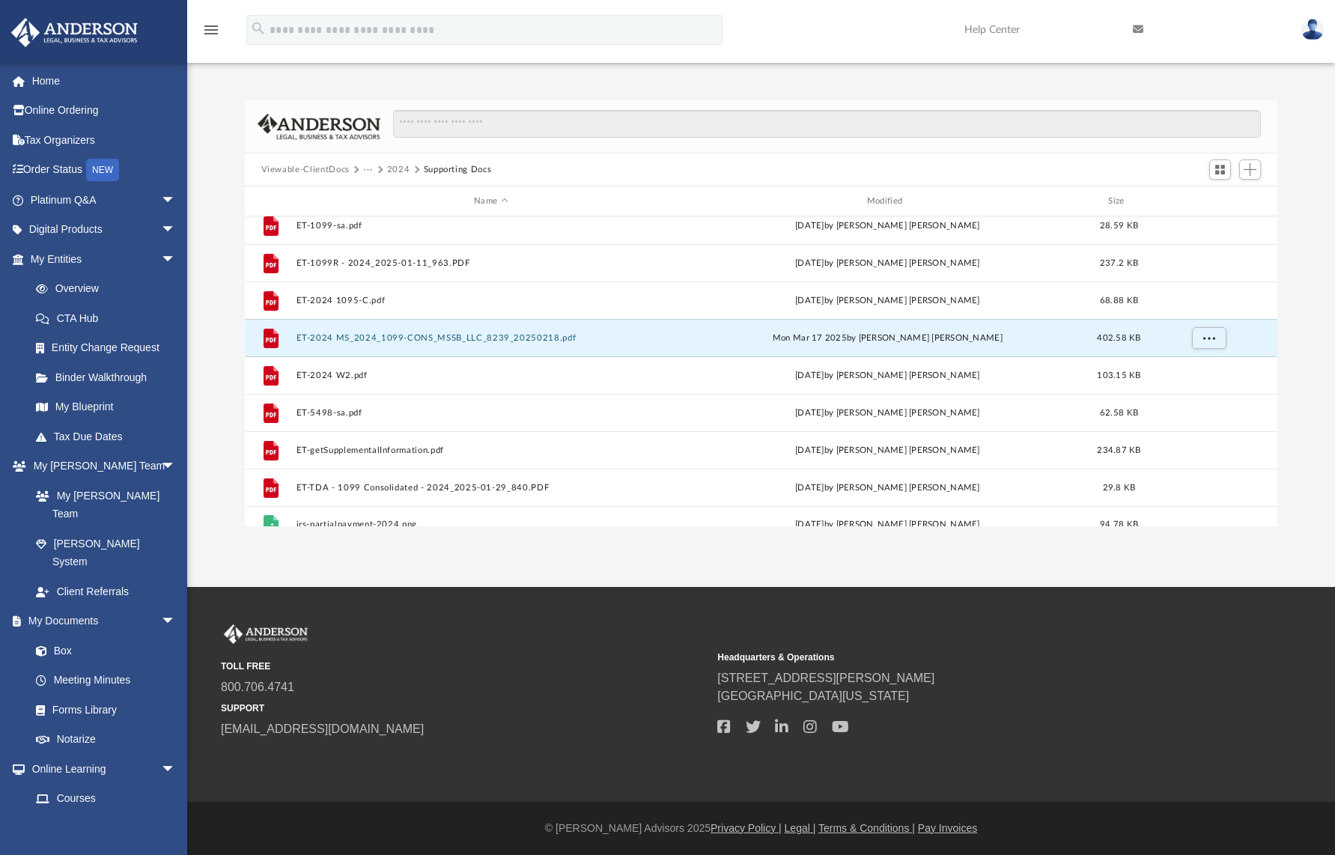
scroll to position [0, 0]
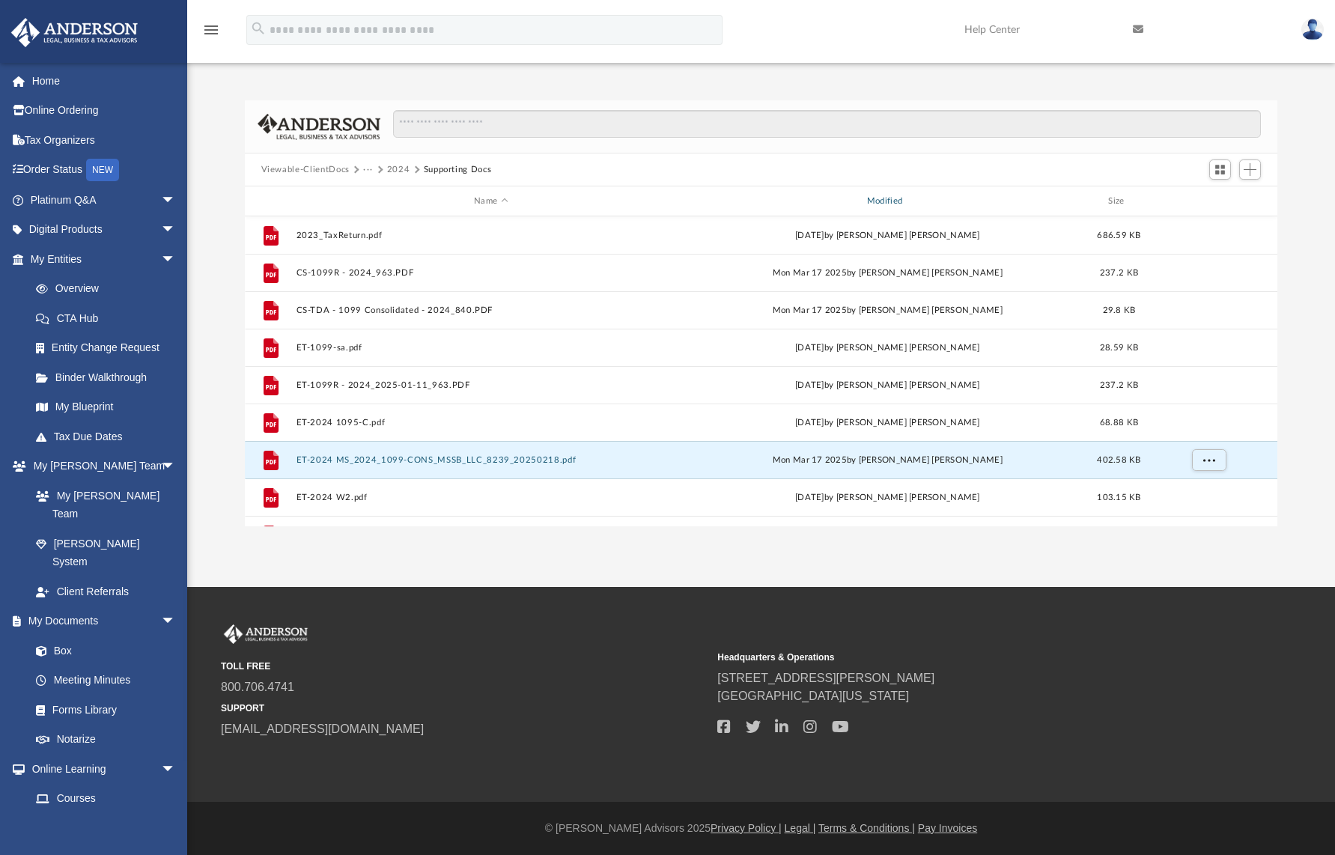
click at [896, 200] on div "Modified" at bounding box center [887, 201] width 390 height 13
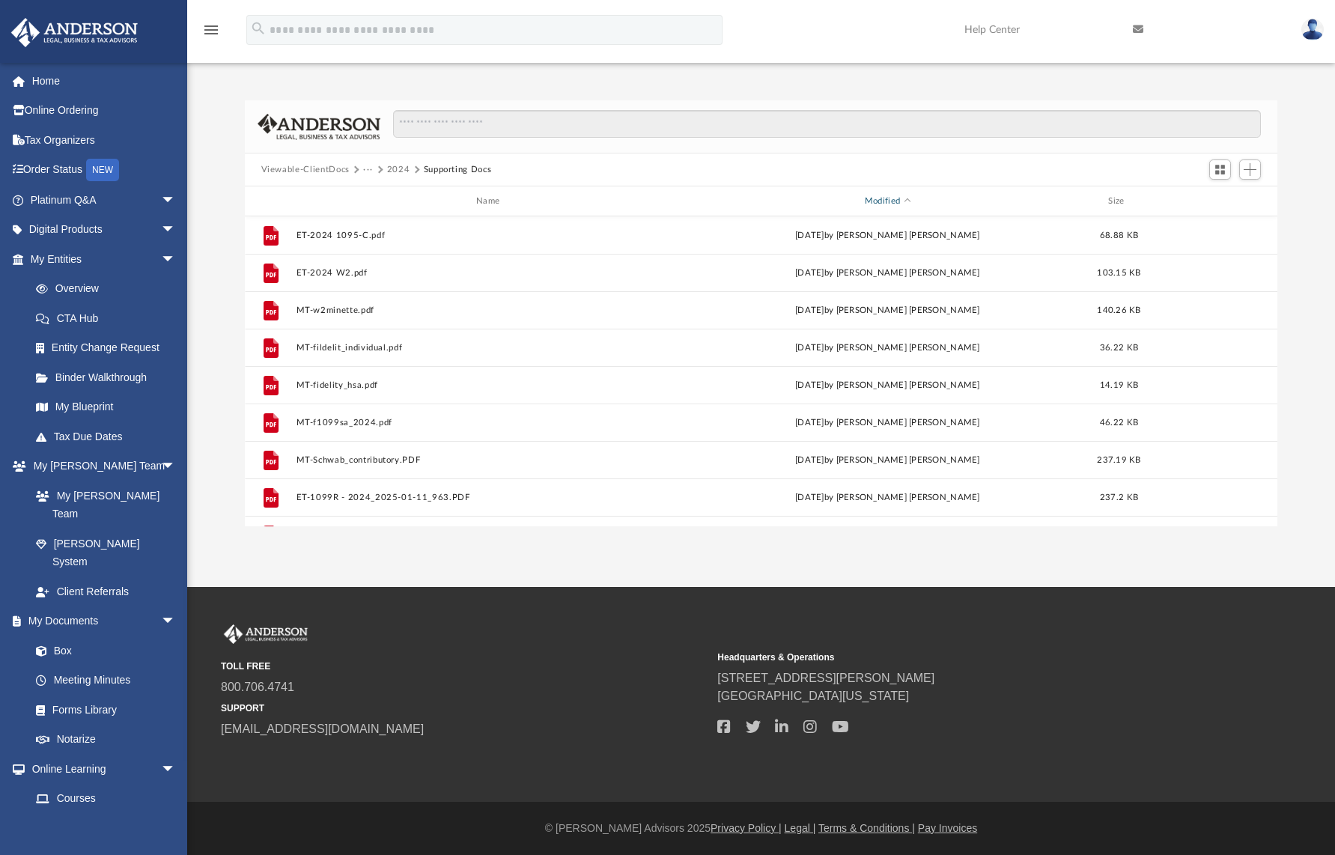
click at [894, 198] on div "Modified" at bounding box center [887, 201] width 390 height 13
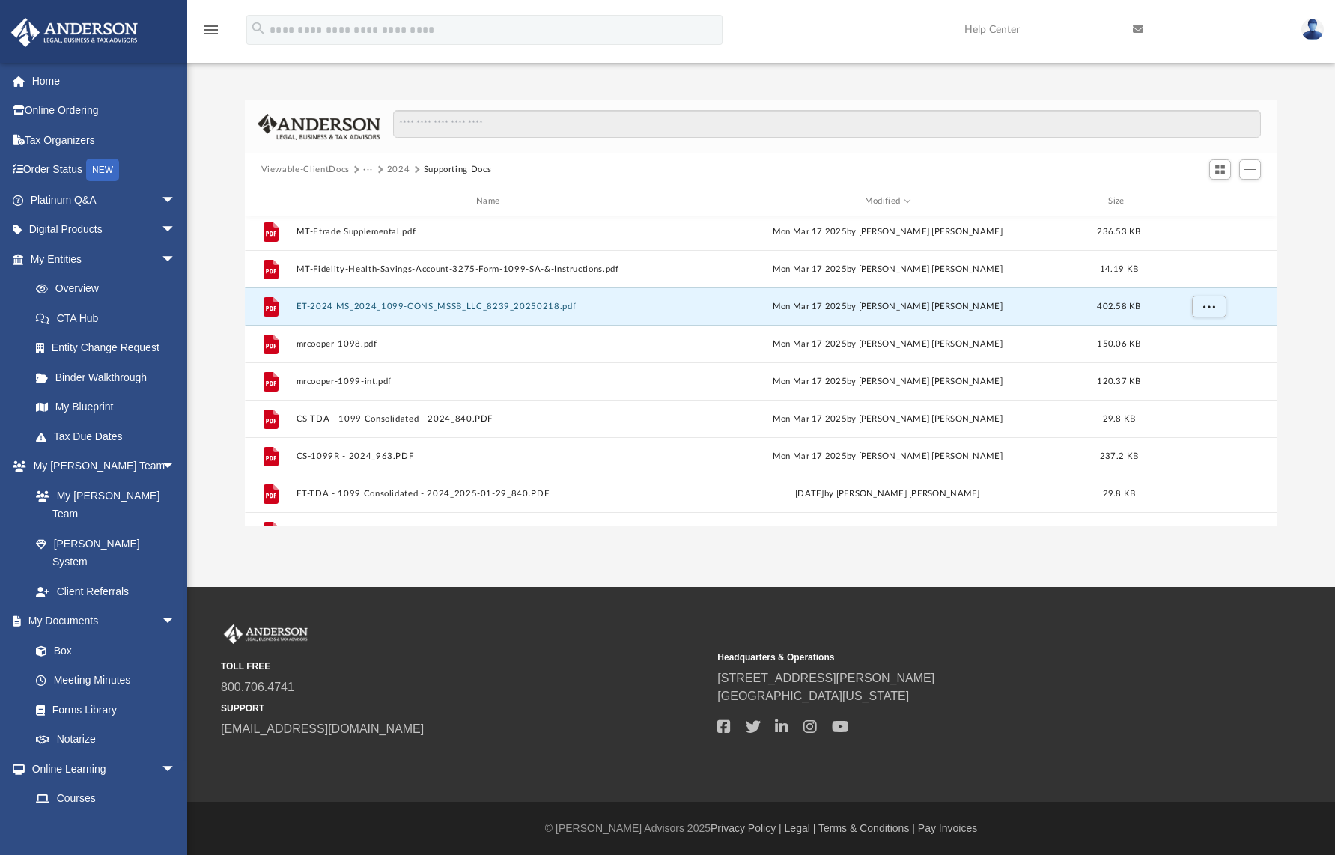
scroll to position [666, 0]
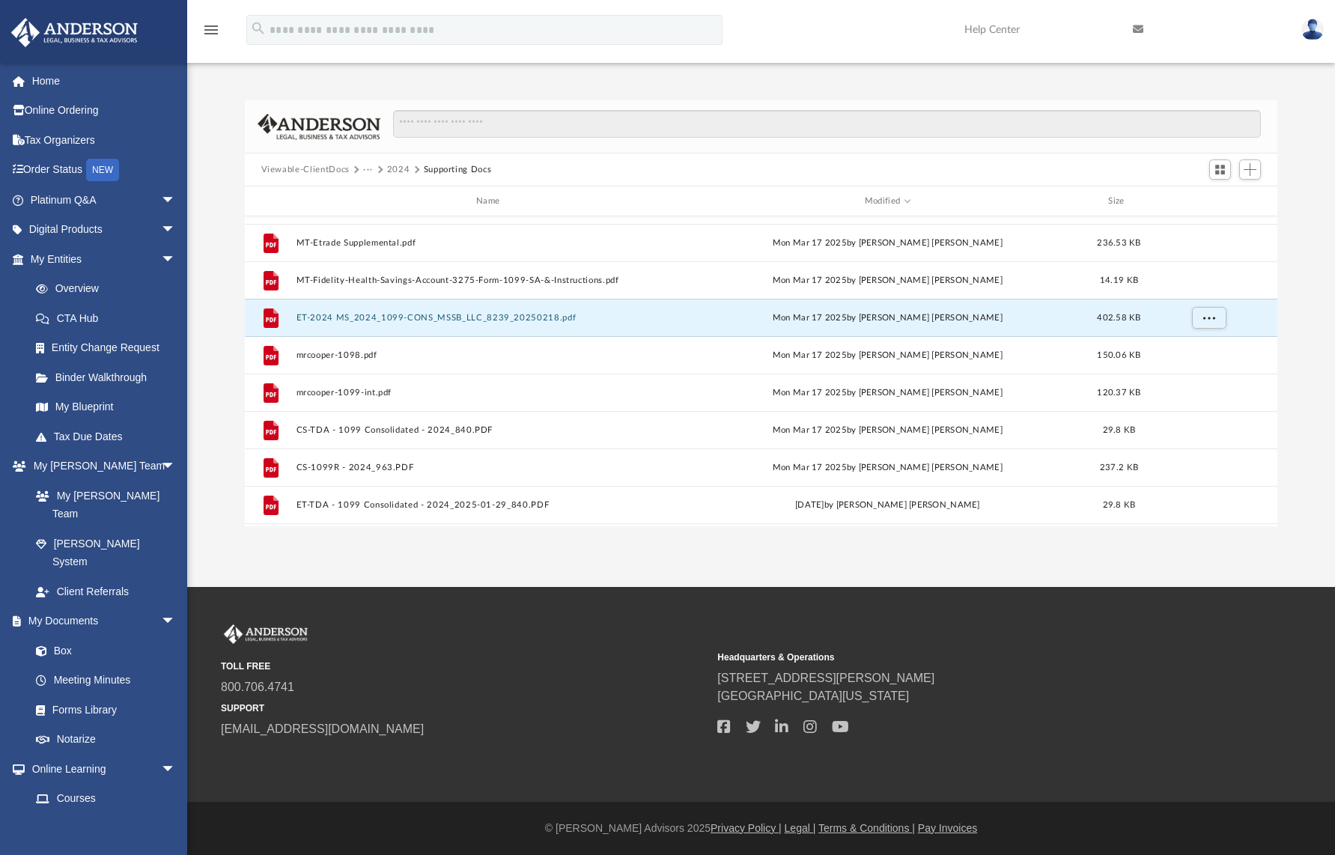
click at [225, 144] on div "Difficulty viewing your box folder? You can also access your account directly o…" at bounding box center [761, 313] width 1148 height 426
